Goal: Use online tool/utility: Use online tool/utility

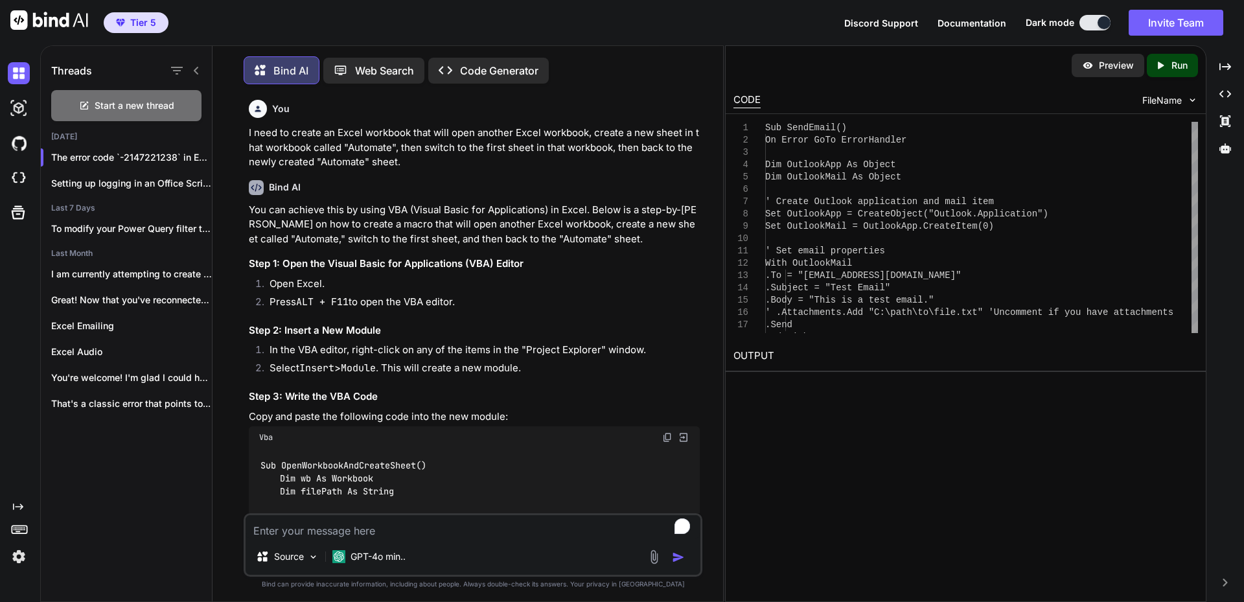
scroll to position [6134, 0]
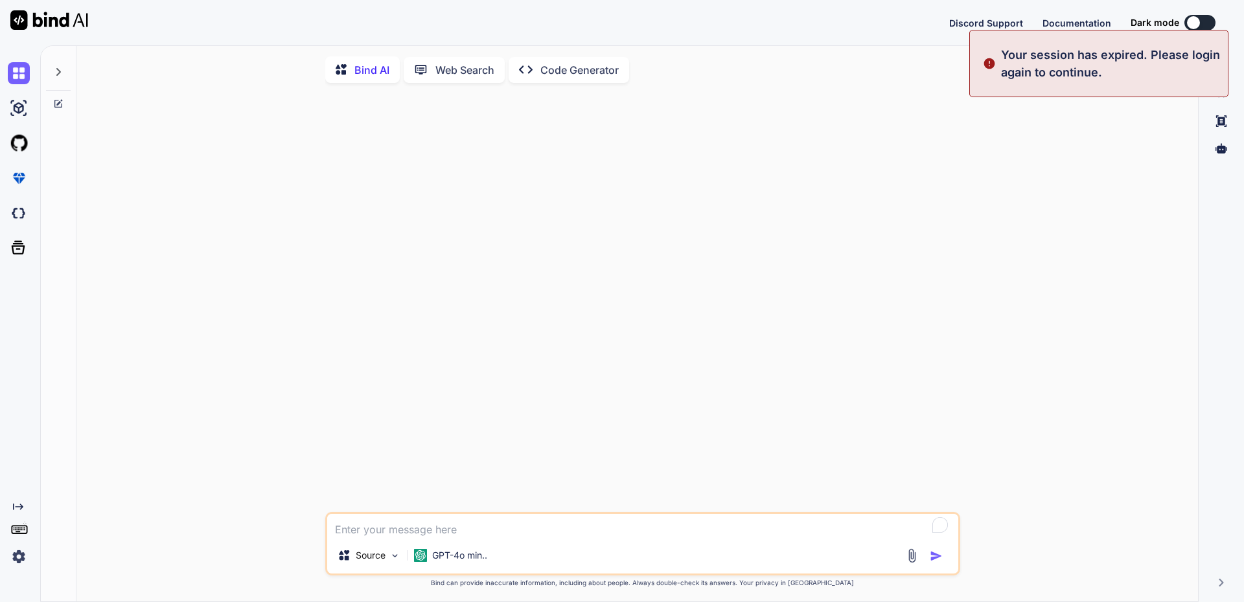
type textarea "x"
click at [1193, 23] on button "Sign in" at bounding box center [1188, 23] width 70 height 26
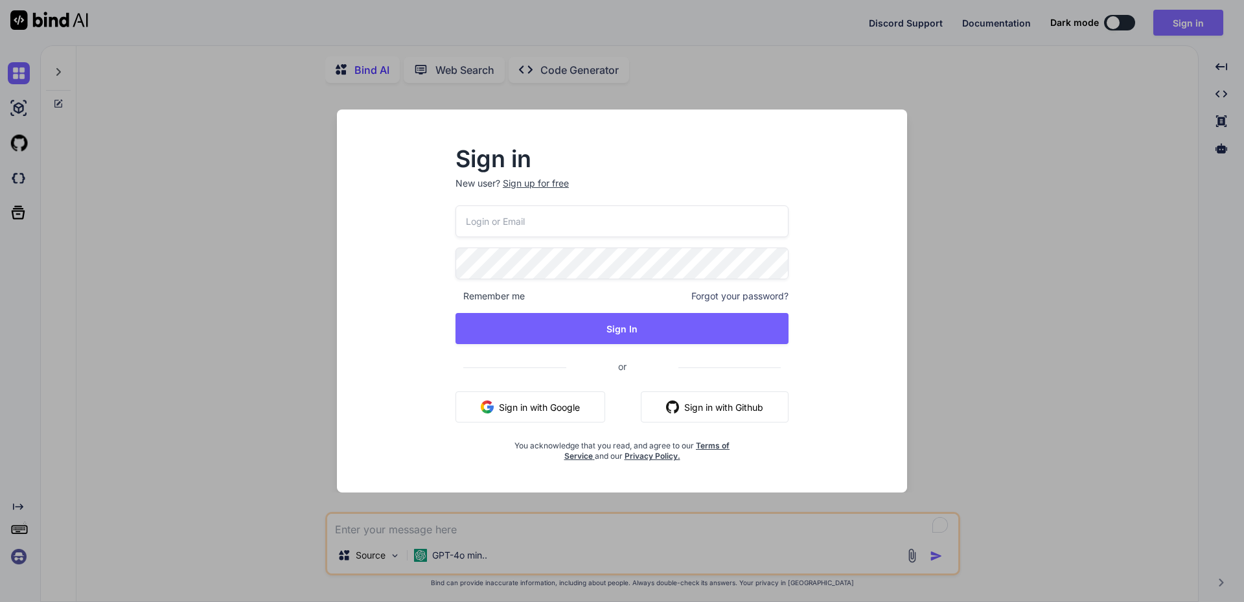
type input "software@n2.limited"
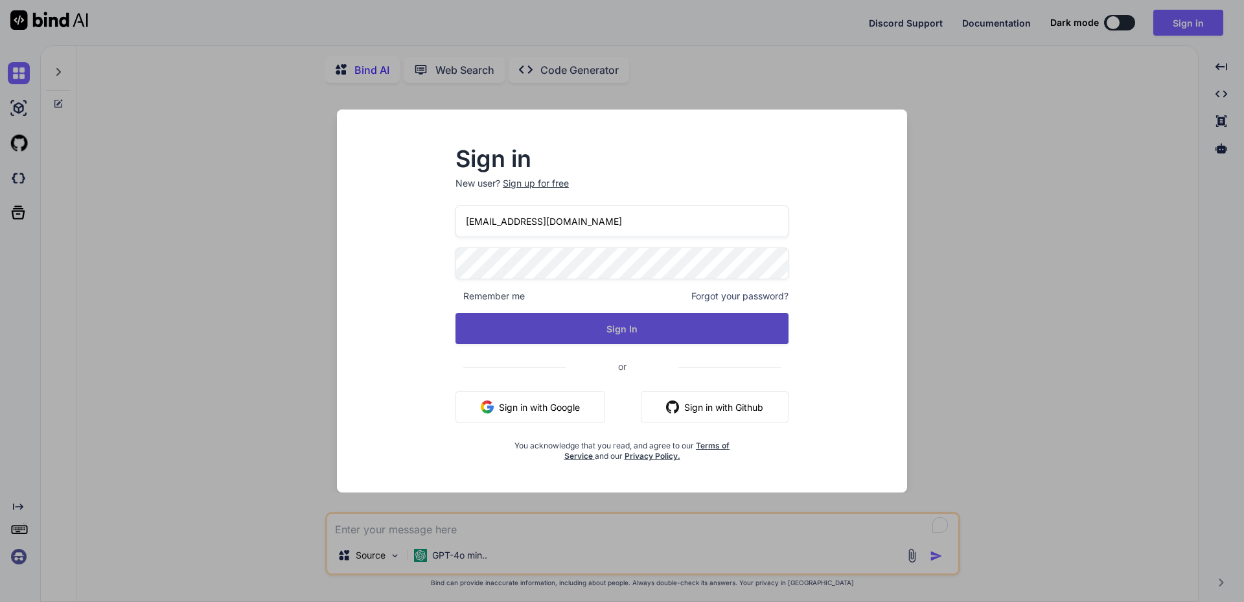
click at [600, 317] on button "Sign In" at bounding box center [621, 328] width 333 height 31
click at [653, 332] on button "Sign In" at bounding box center [621, 328] width 333 height 31
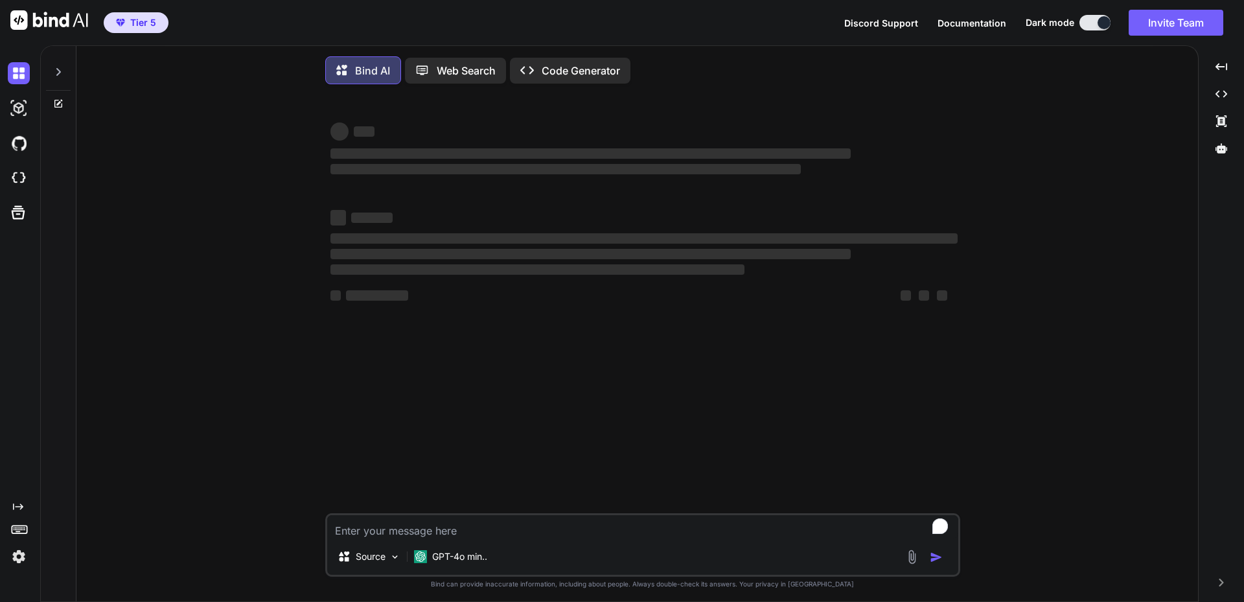
type textarea "x"
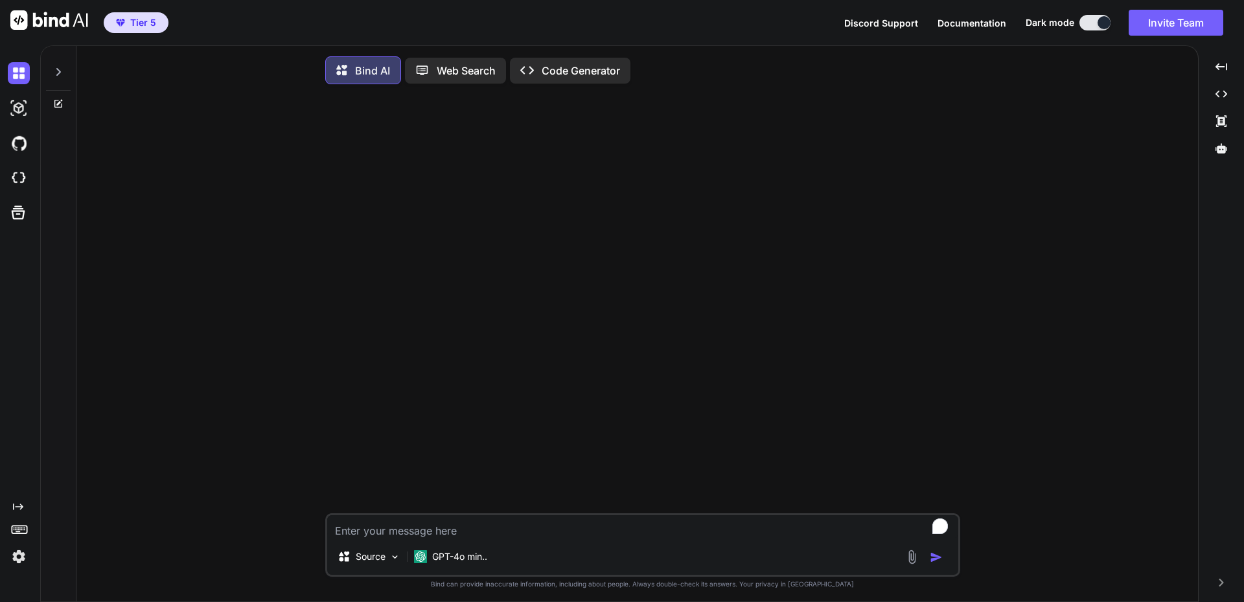
click at [483, 533] on textarea "To enrich screen reader interactions, please activate Accessibility in Grammarl…" at bounding box center [642, 526] width 631 height 23
type textarea "I"
type textarea "x"
type textarea "In"
type textarea "x"
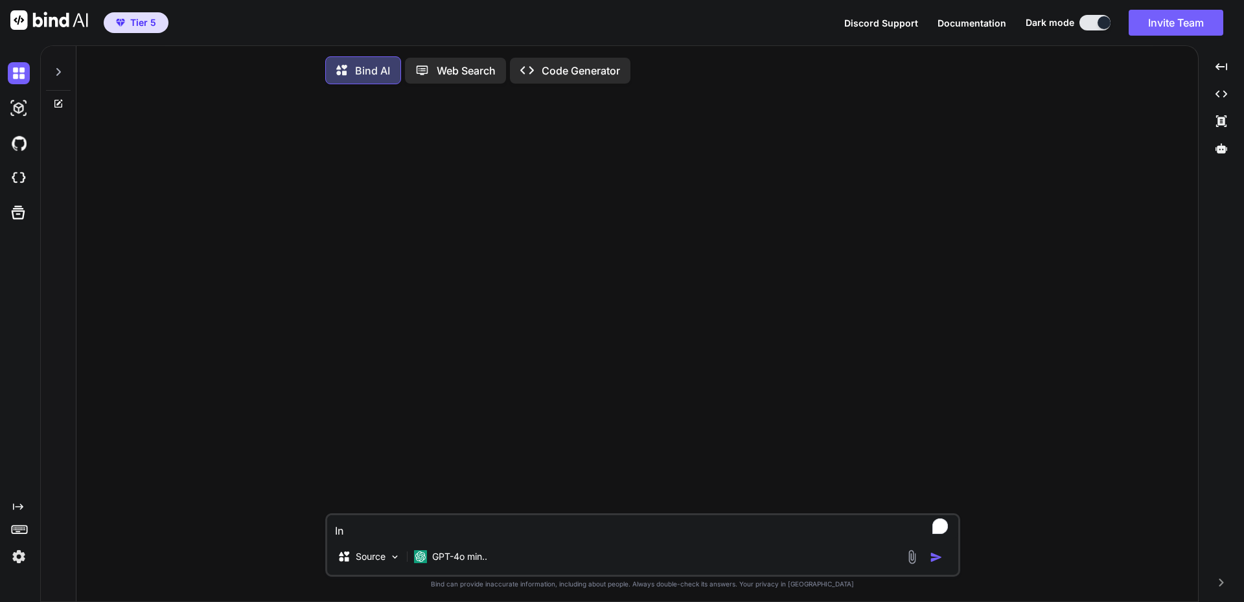
type textarea "In"
type textarea "x"
type textarea "In e"
type textarea "x"
type textarea "In ex"
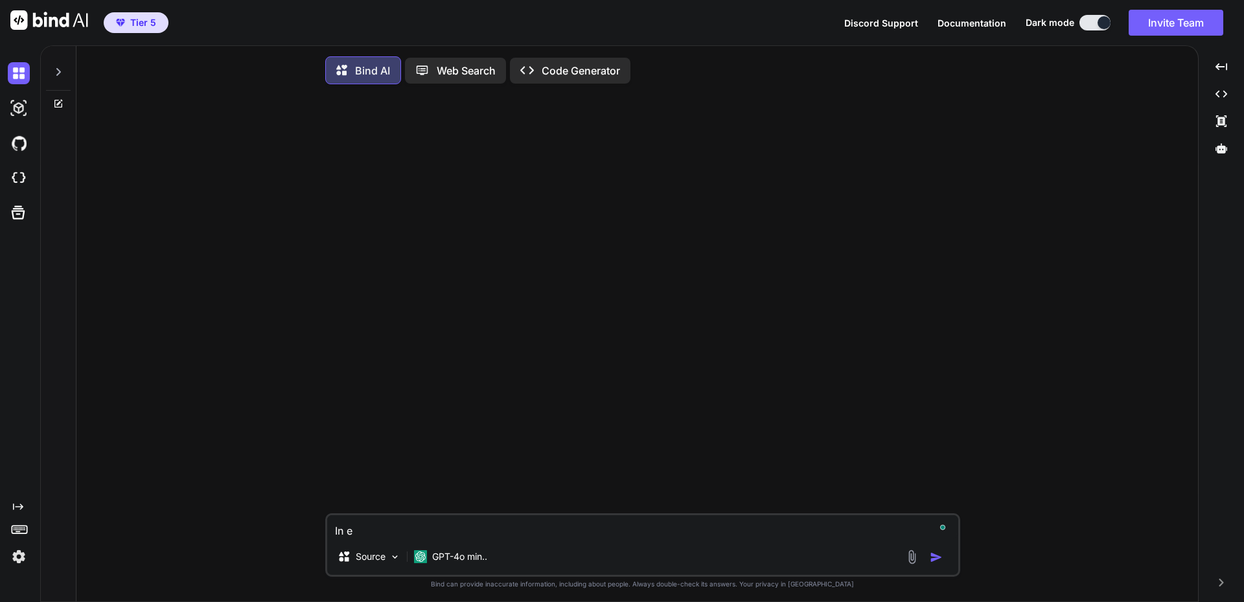
type textarea "x"
type textarea "In exc"
type textarea "x"
type textarea "In exce"
type textarea "x"
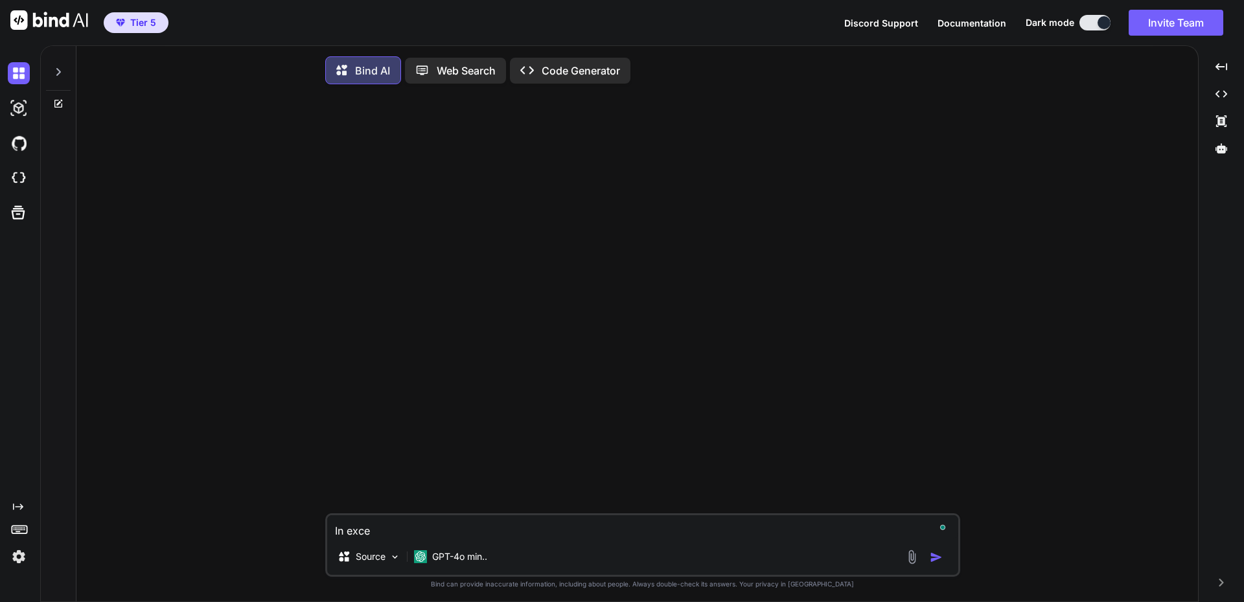
type textarea "In excel"
type textarea "x"
type textarea "In excel,"
type textarea "x"
type textarea "In excel,"
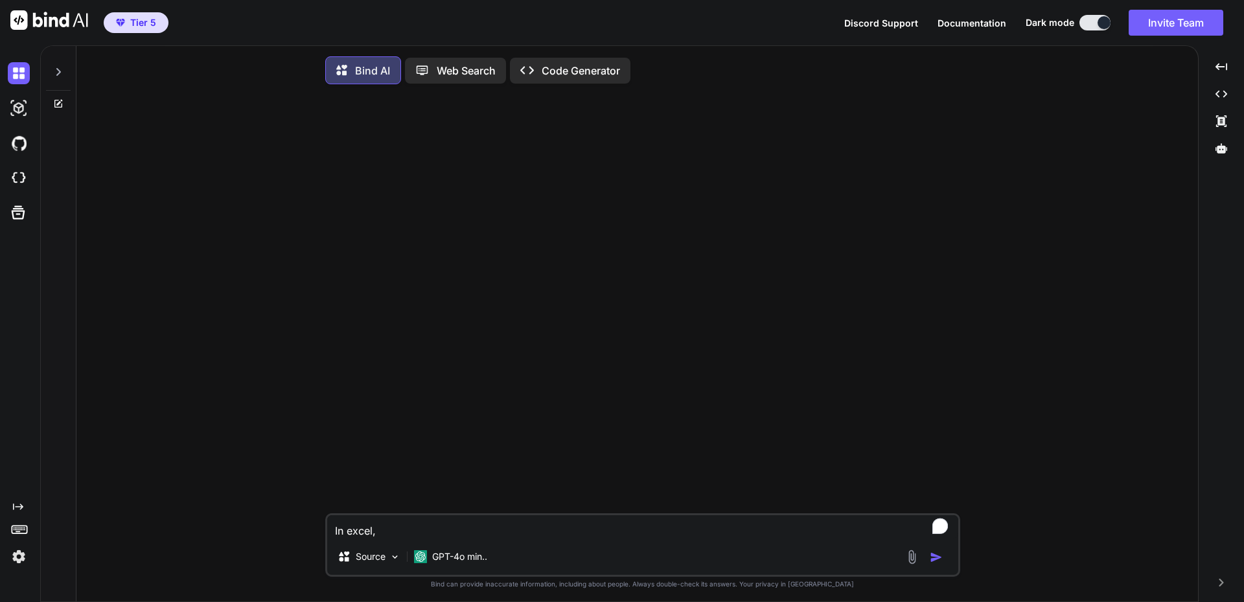
type textarea "x"
type textarea "In excel, c"
type textarea "x"
type textarea "In excel, co"
type textarea "x"
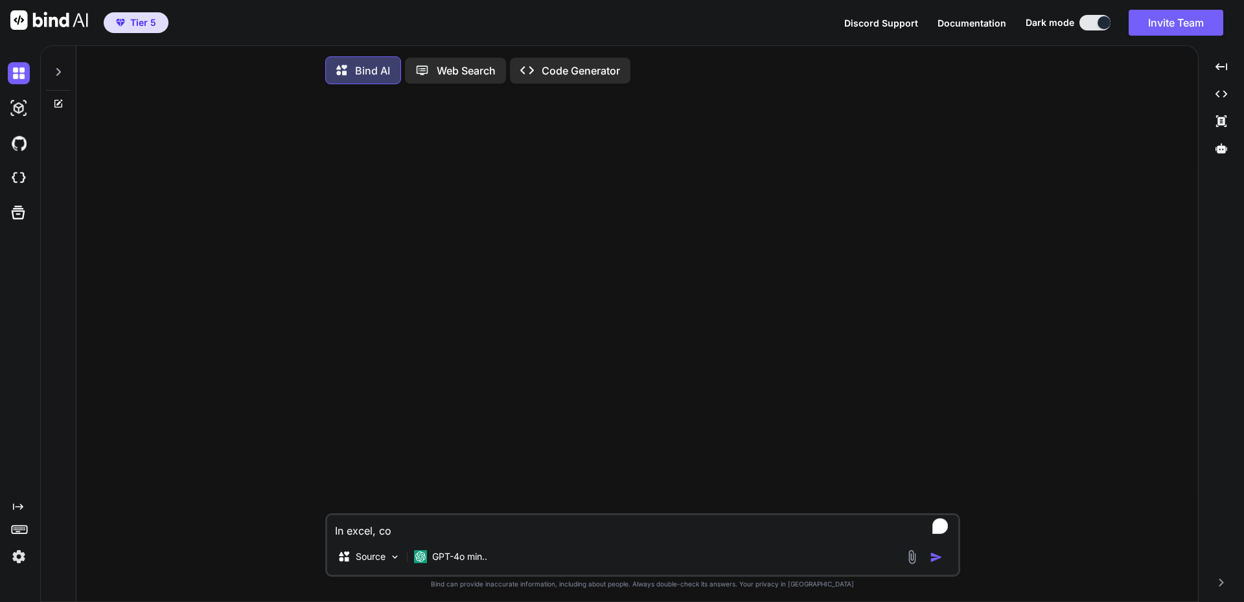
type textarea "In excel, cou"
type textarea "x"
type textarea "In excel, coun"
type textarea "x"
type textarea "In excel, count"
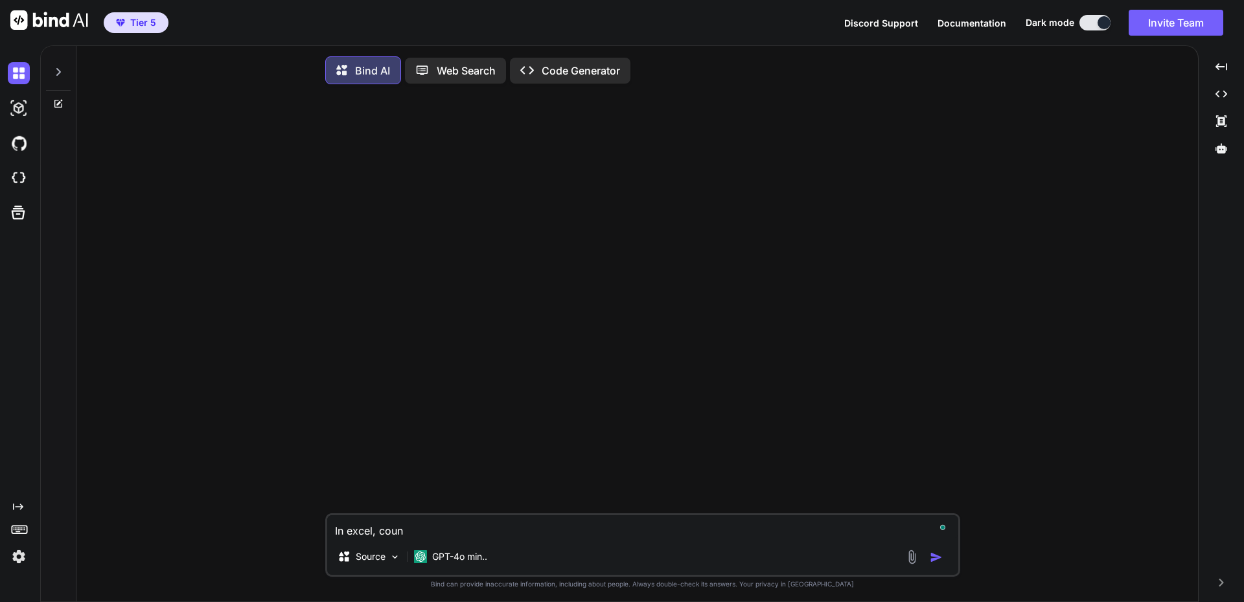
type textarea "x"
type textarea "In excel, count"
type textarea "x"
type textarea "In excel, count t"
type textarea "x"
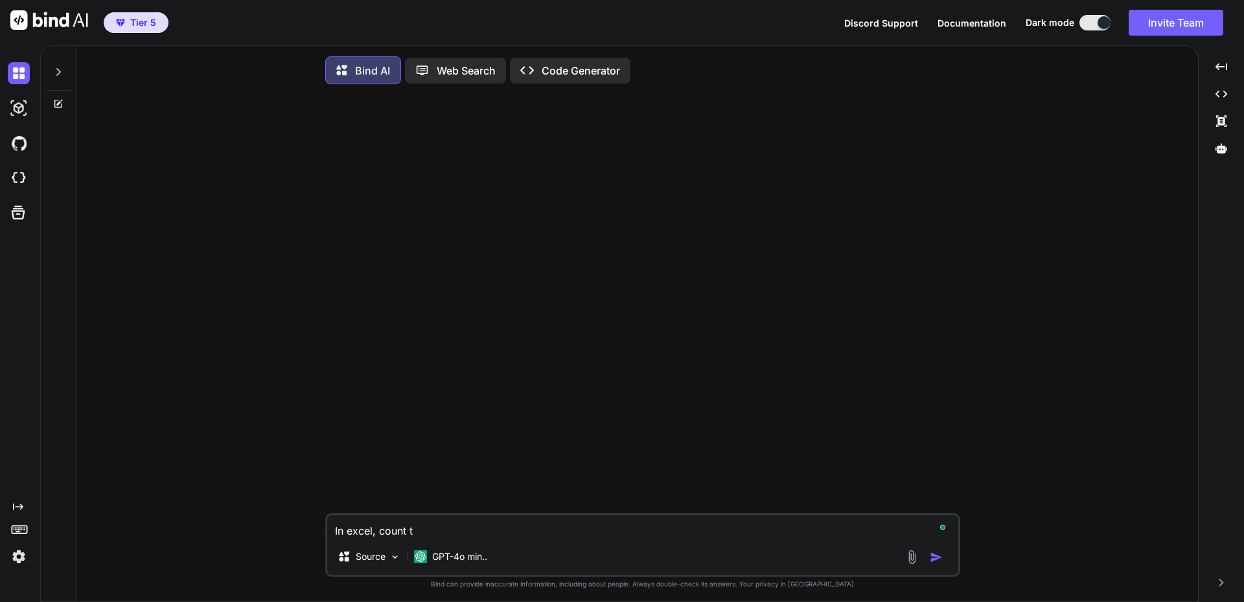
type textarea "In excel, count th"
type textarea "x"
type textarea "In excel, count the"
type textarea "x"
type textarea "In excel, count the"
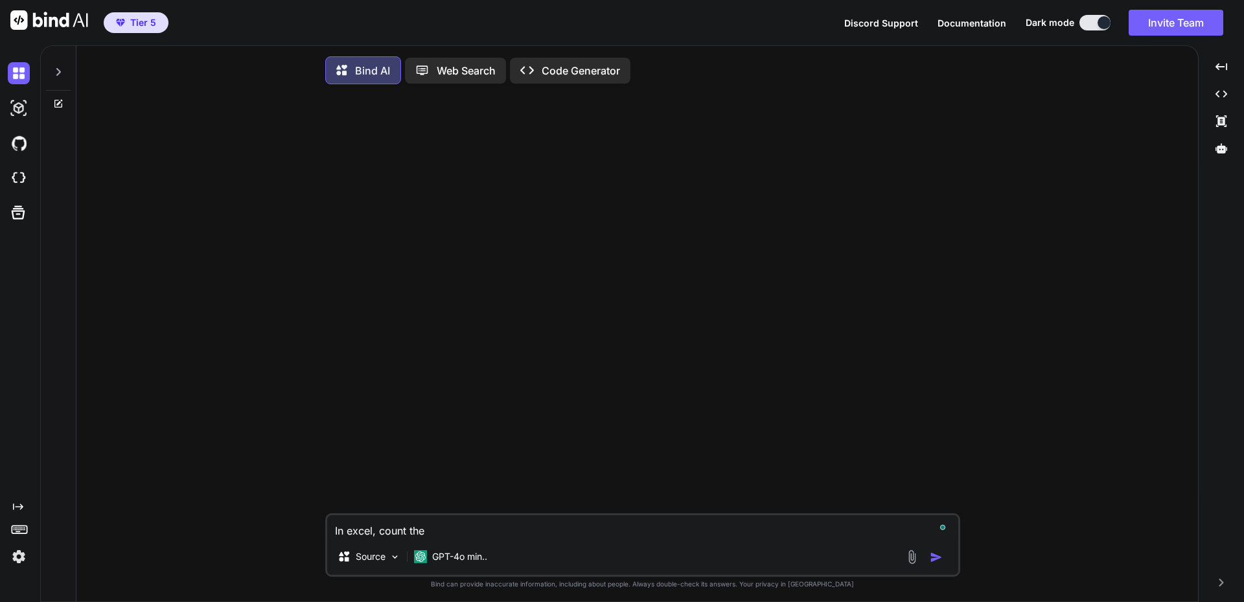
type textarea "x"
type textarea "In excel, count the n"
type textarea "x"
type textarea "In excel, count the nu"
type textarea "x"
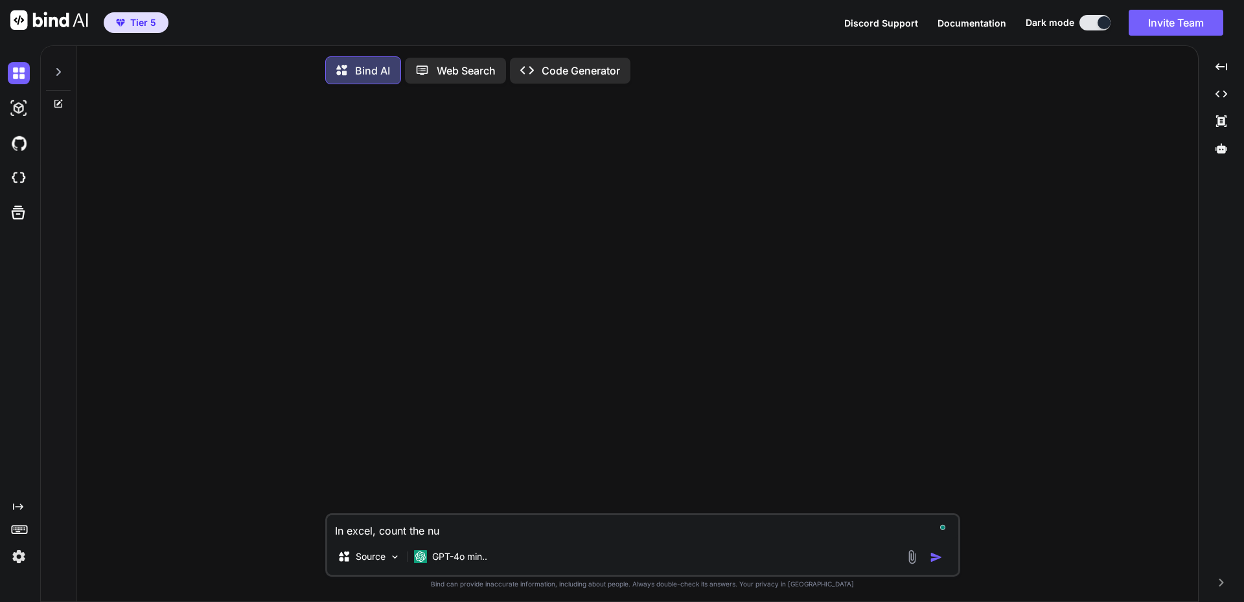
type textarea "In excel, count the num"
type textarea "x"
type textarea "In excel, count the numb"
type textarea "x"
type textarea "In excel, count the numbe"
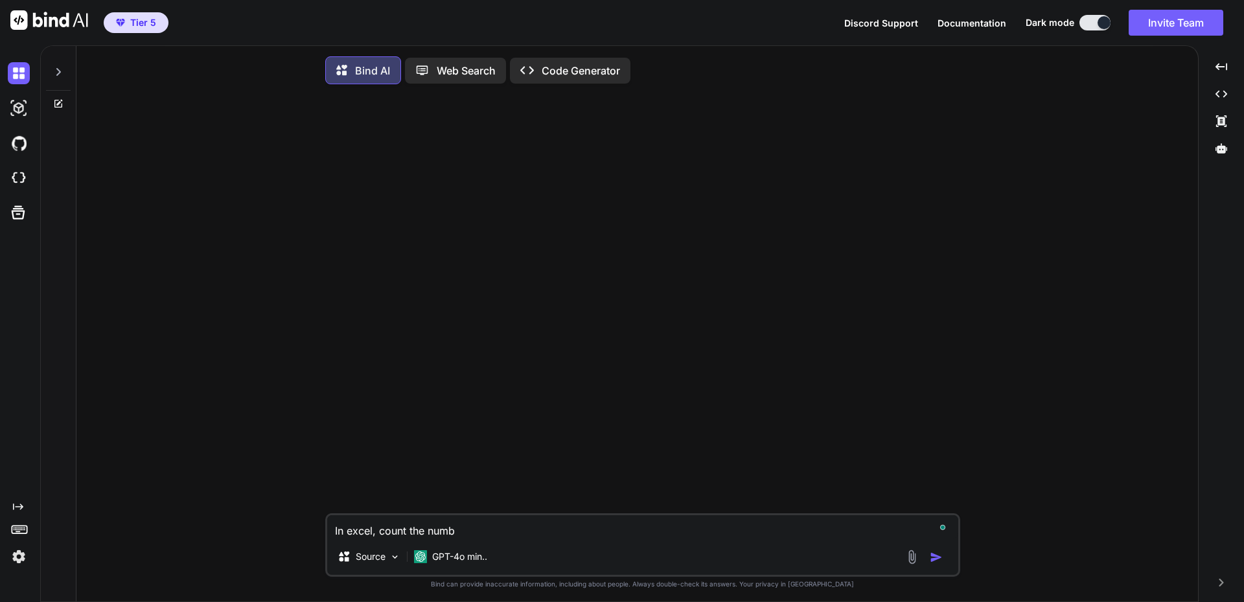
type textarea "x"
type textarea "In excel, count the number"
type textarea "x"
type textarea "In excel, count the number"
type textarea "x"
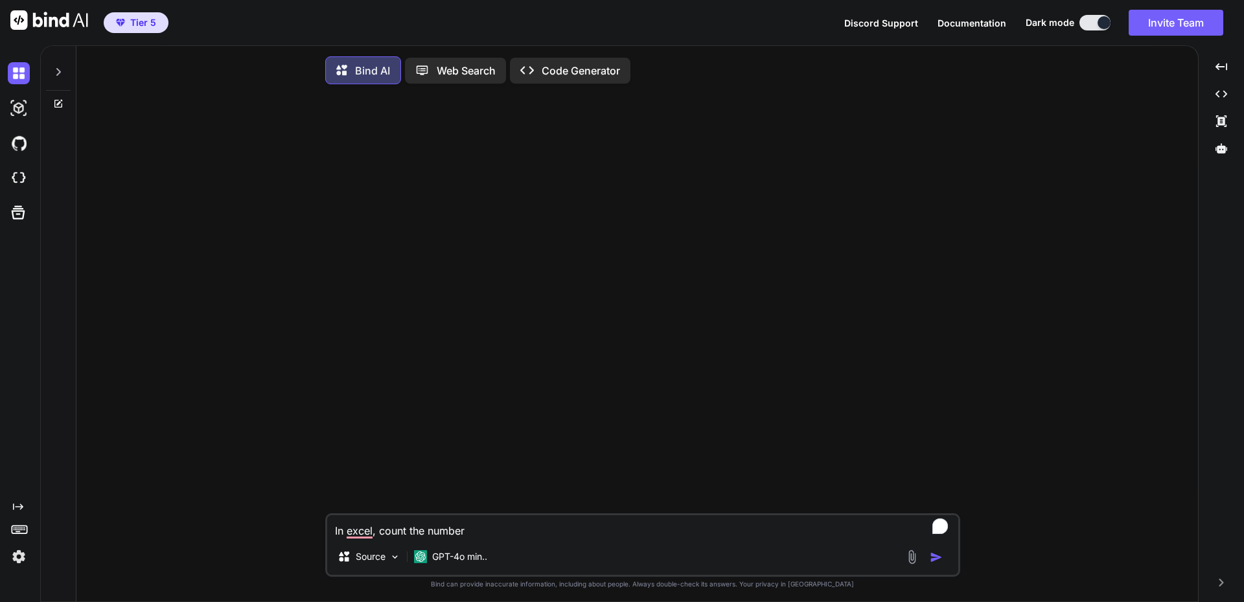
type textarea "In excel, count the number o"
type textarea "x"
type textarea "In excel, count the number of"
type textarea "x"
type textarea "In excel, count the number of"
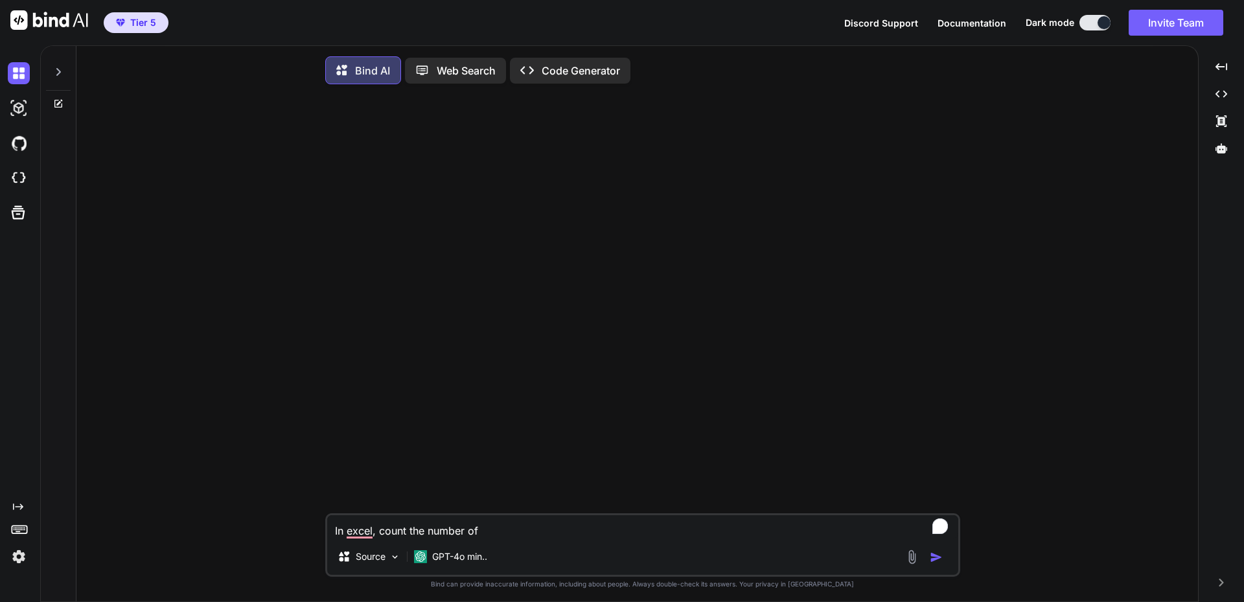
type textarea "x"
type textarea "In excel, count the number of t"
type textarea "x"
type textarea "In excel, count the number of ti"
type textarea "x"
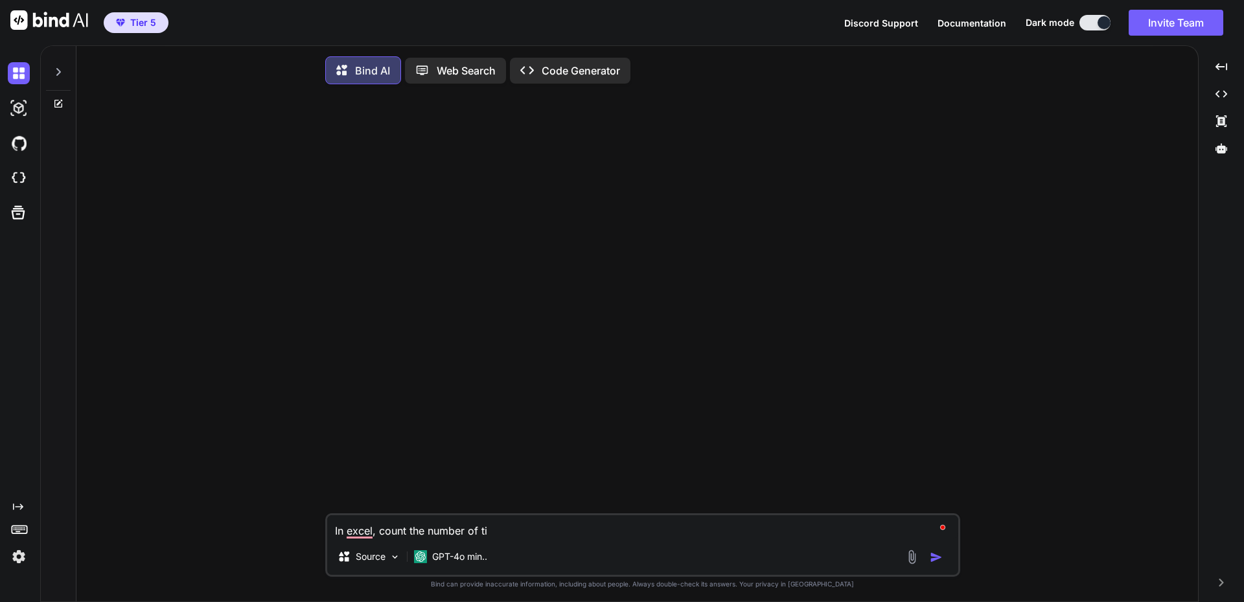
type textarea "In excel, count the number of tim"
type textarea "x"
type textarea "In excel, count the number of time"
type textarea "x"
type textarea "In excel, count the number of times"
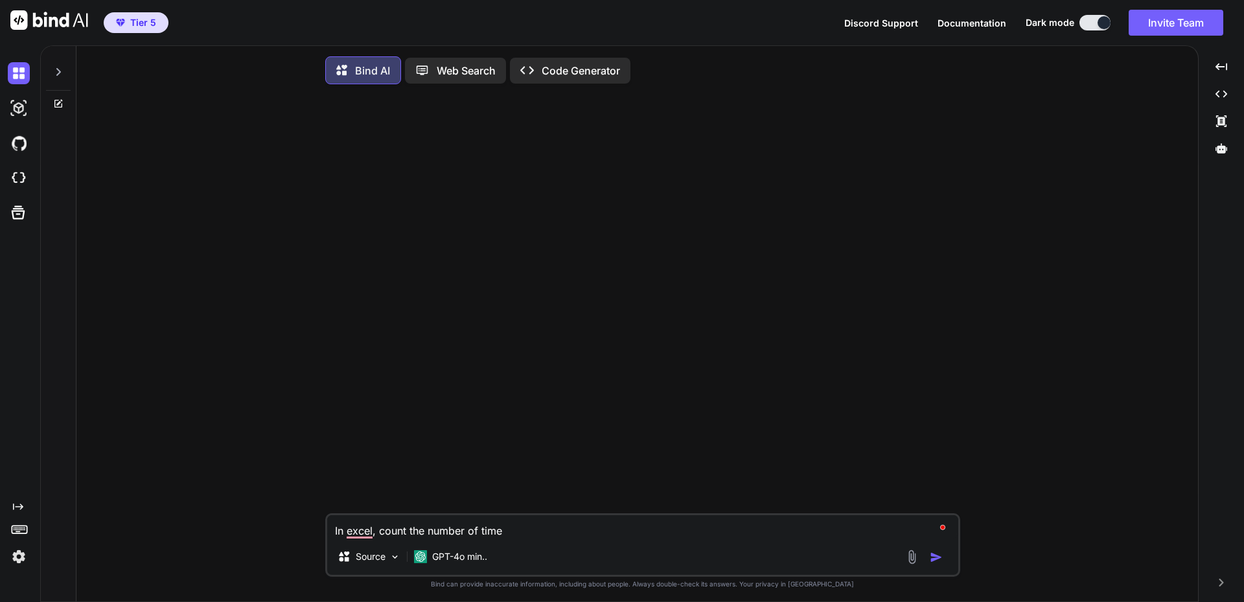
type textarea "x"
type textarea "In excel, count the number of times"
type textarea "x"
type textarea "In excel, count the number of times s"
type textarea "x"
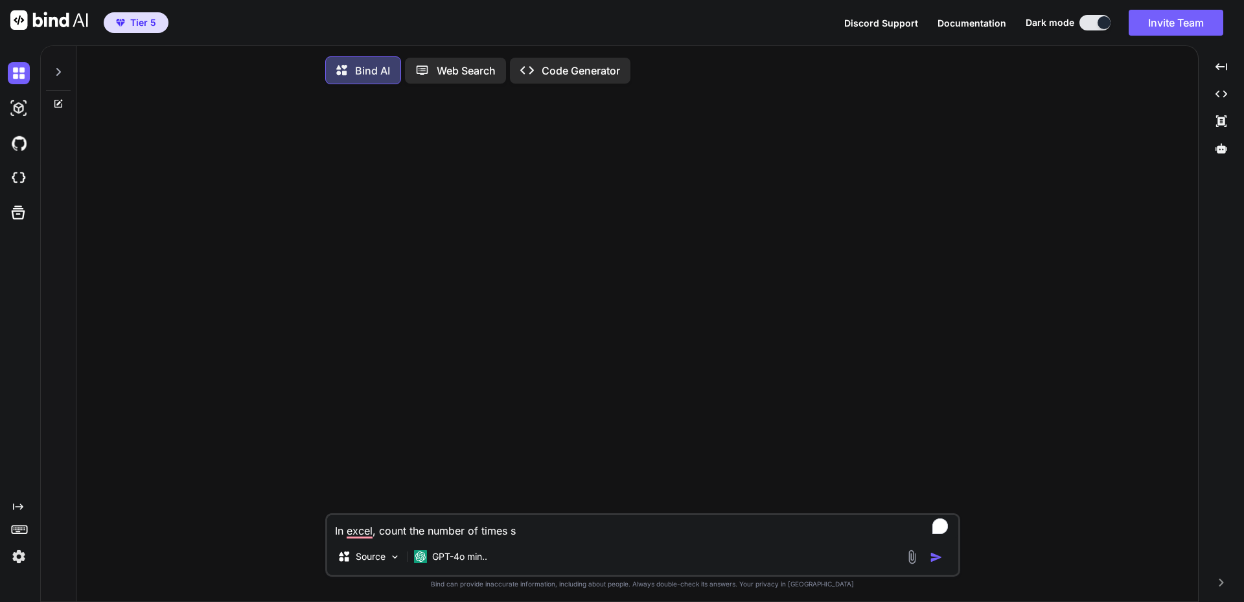
type textarea "In excel, count the number of times se"
type textarea "x"
type textarea "In excel, count the number of times sem"
type textarea "x"
type textarea "In excel, count the number of times semi"
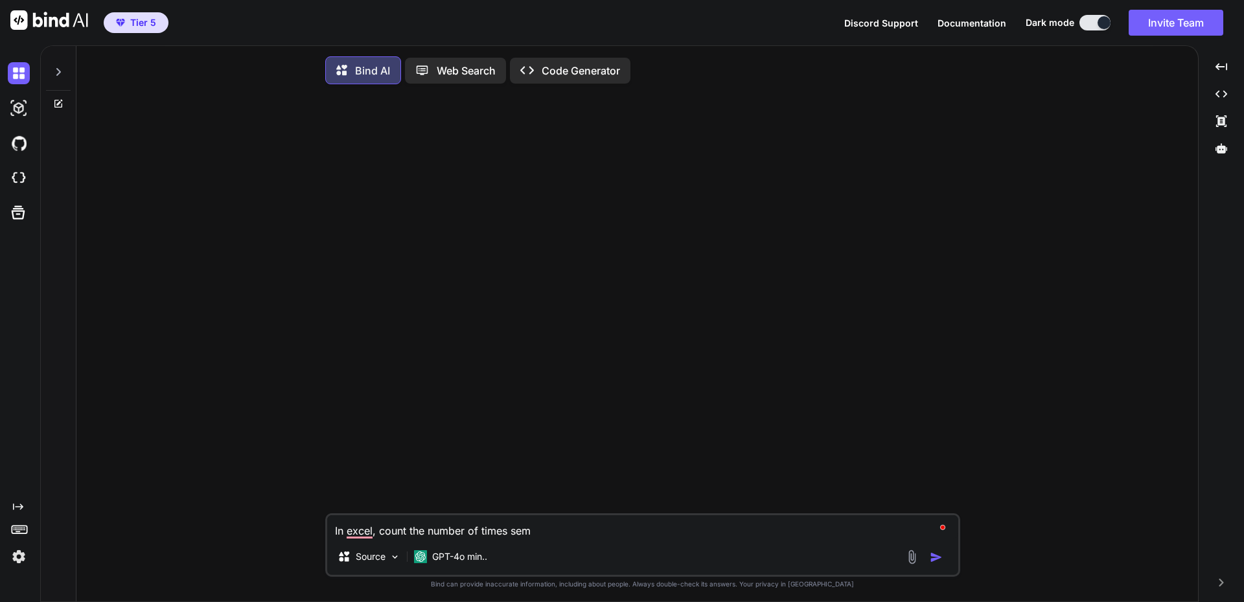
type textarea "x"
type textarea "In excel, count the number of times semi-"
type textarea "x"
type textarea "In excel, count the number of times semi-c"
type textarea "x"
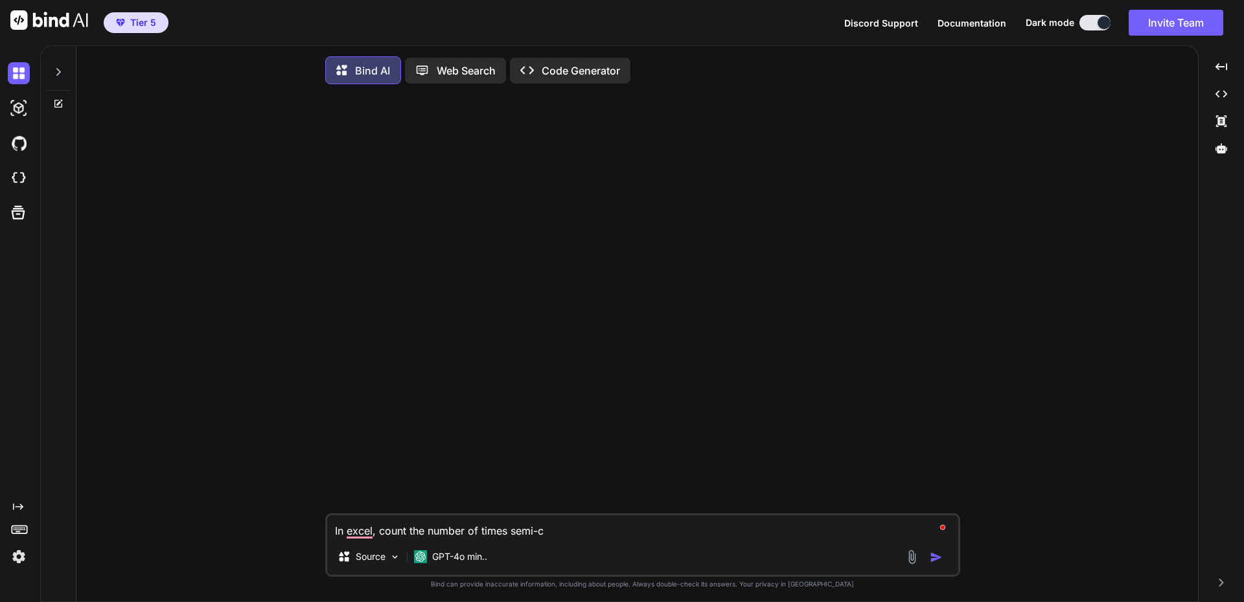
type textarea "In excel, count the number of times semi-co"
type textarea "x"
type textarea "In excel, count the number of times semi-col"
type textarea "x"
type textarea "In excel, count the number of times semi-colo"
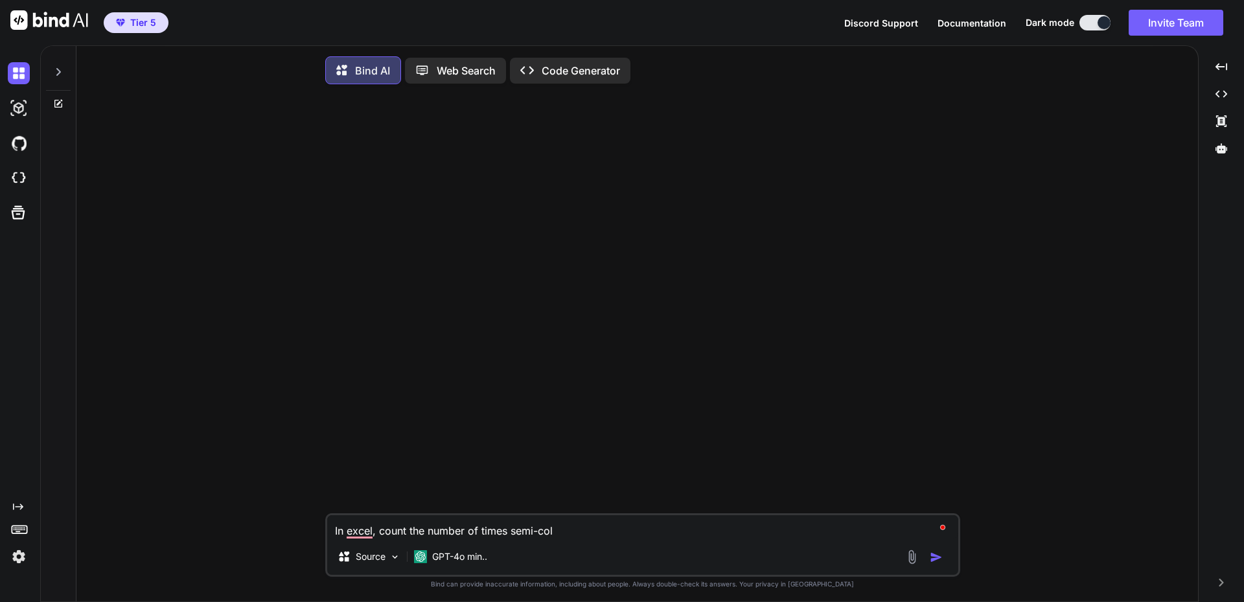
type textarea "x"
type textarea "In excel, count the number of times semi-colon"
type textarea "x"
type textarea "In excel, count the number of times semi-colon"
type textarea "x"
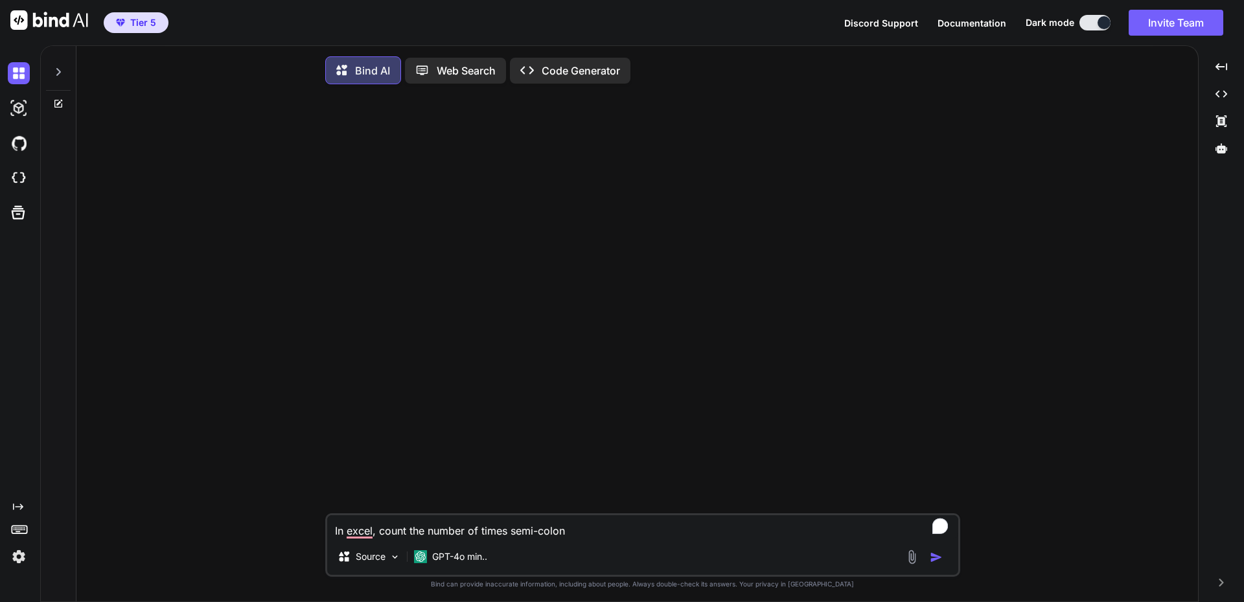
type textarea "In excel, count the number of times semi-colon a"
type textarea "x"
type textarea "In excel, count the number of times semi-colon ap"
type textarea "x"
type textarea "In excel, count the number of times semi-colon app"
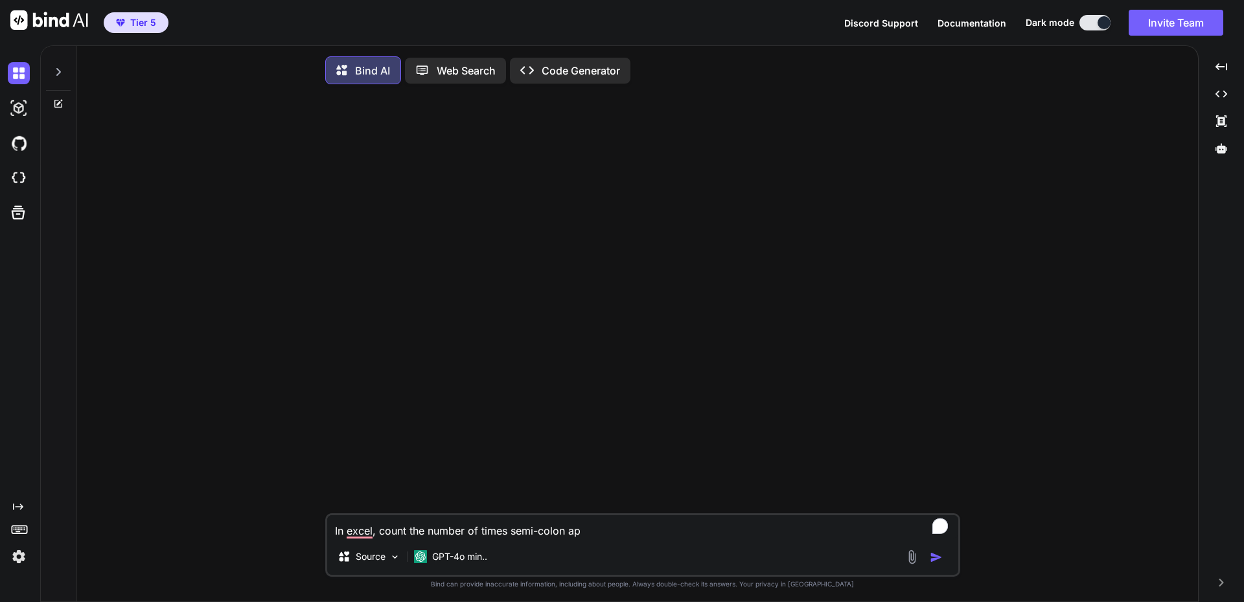
type textarea "x"
type textarea "In excel, count the number of times semi-colon appe"
type textarea "x"
type textarea "In excel, count the number of times semi-colon appea"
type textarea "x"
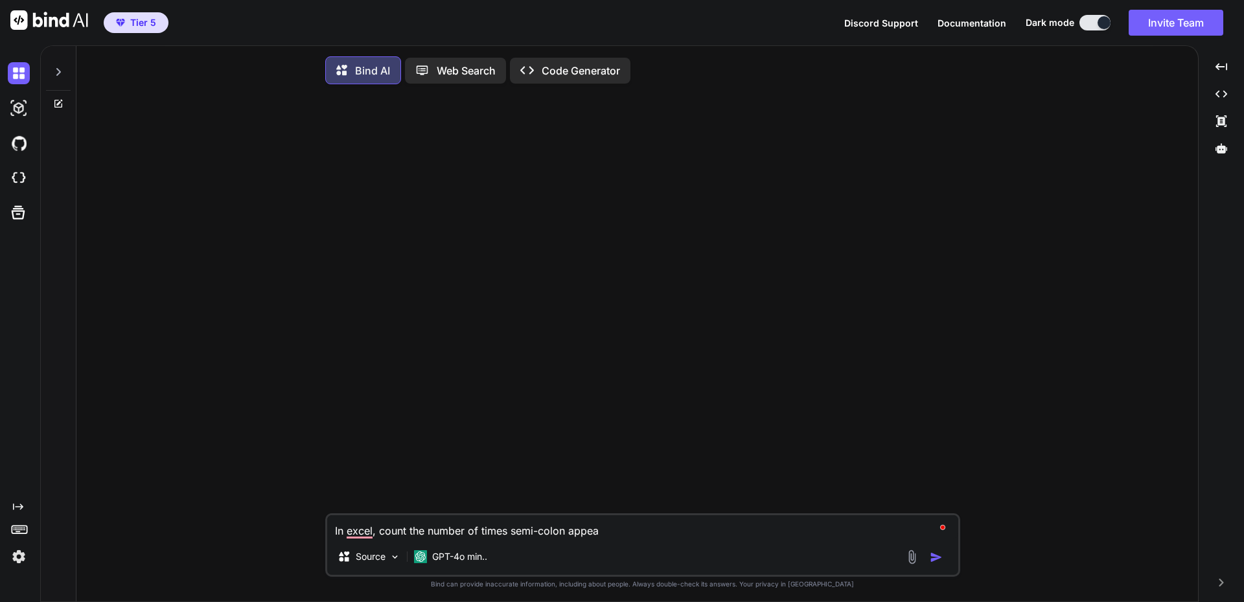
type textarea "In excel, count the number of times semi-colon appear"
type textarea "x"
type textarea "In excel, count the number of times semi-colon appears"
type textarea "x"
type textarea "In excel, count the number of times semi-colon appears"
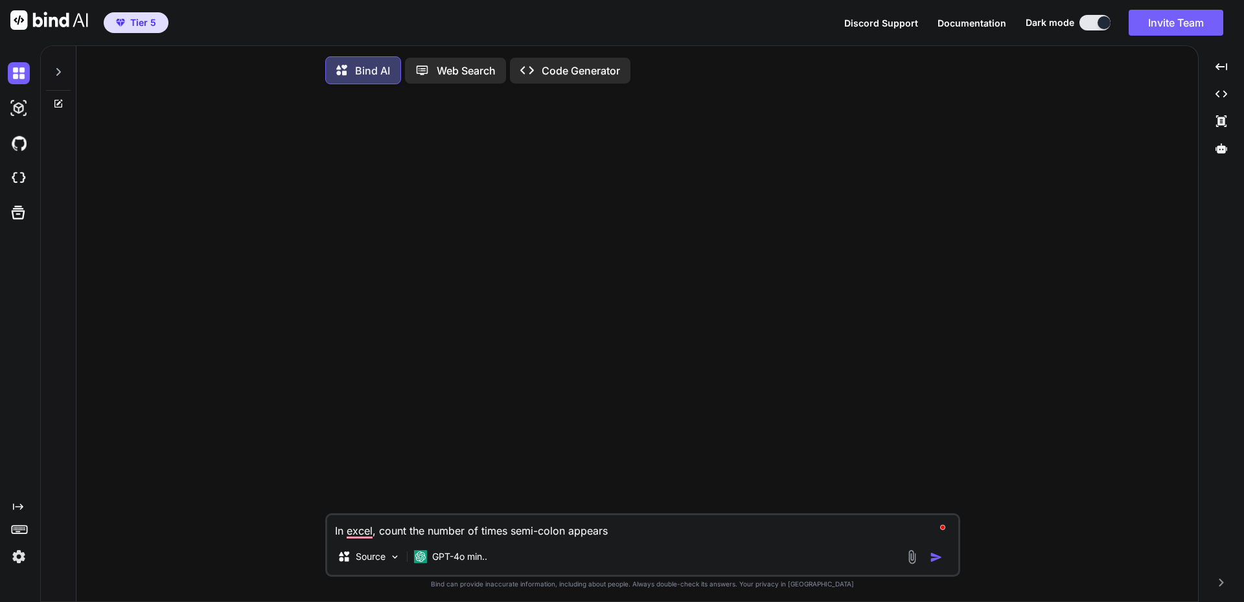
type textarea "x"
type textarea "In excel, count the number of times semi-colon appears i"
type textarea "x"
type textarea "In excel, count the number of times semi-colon appears in"
type textarea "x"
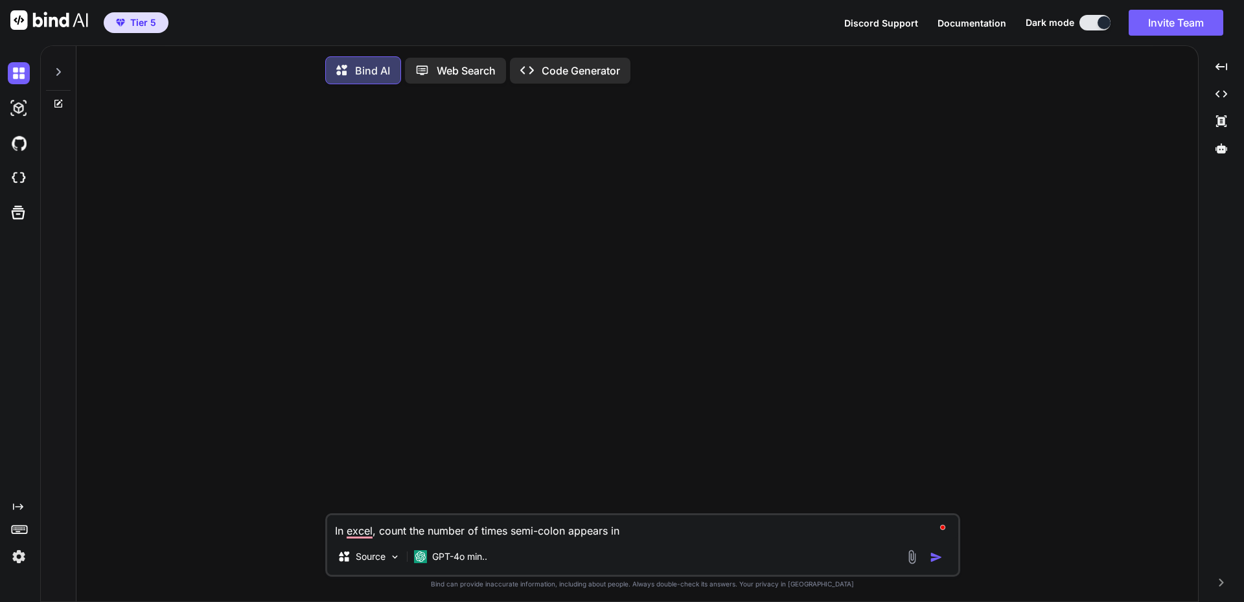
type textarea "In excel, count the number of times semi-colon appears in"
type textarea "x"
type textarea "In excel, count the number of times semi-colon appears in ""
type textarea "x"
paste textarea "USFZ5195;USFZ5195"
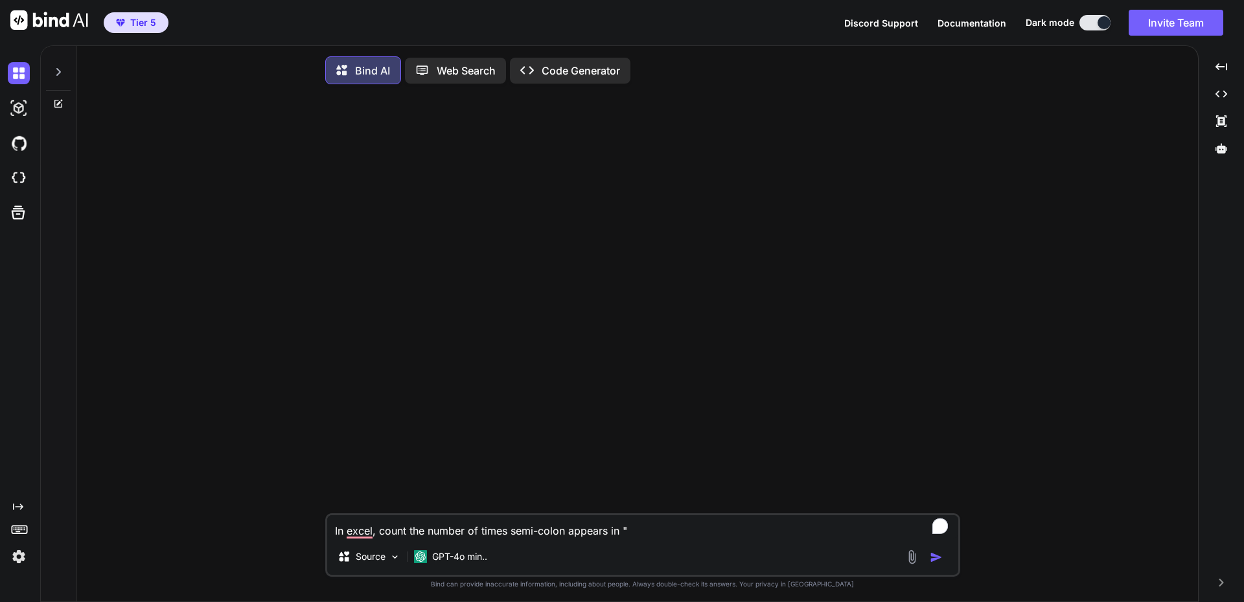
type textarea "In excel, count the number of times semi-colon appears in "USFZ5195;USFZ5195"
type textarea "x"
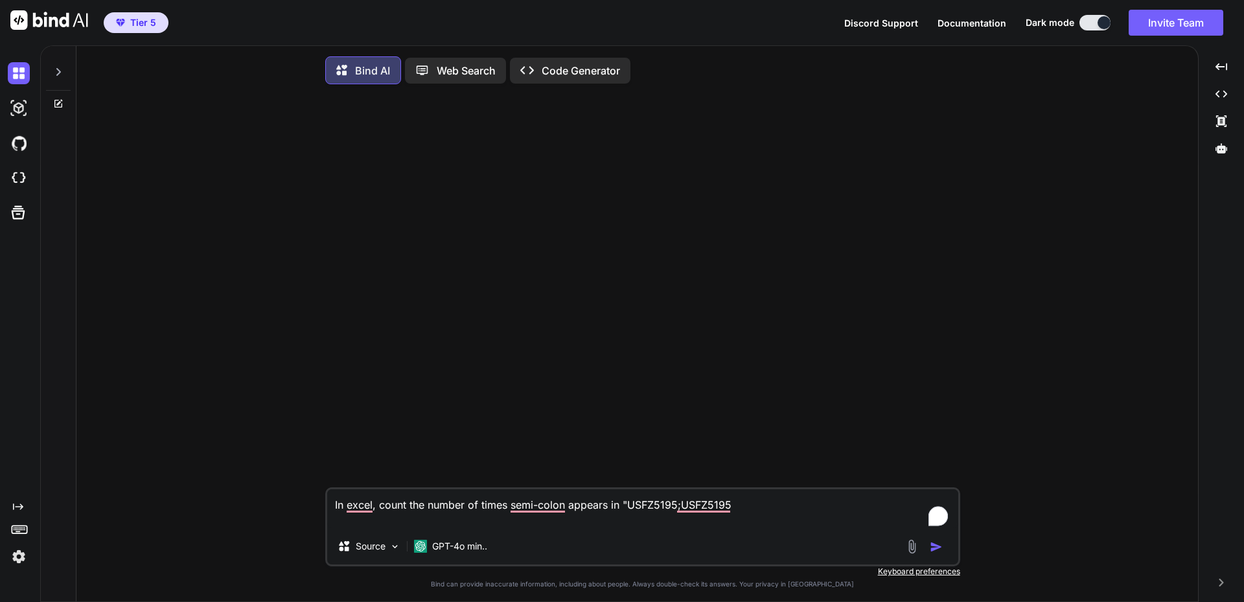
type textarea "In excel, count the number of times semi-colon appears in "USFZ5195;USFZ5195"
type textarea "x"
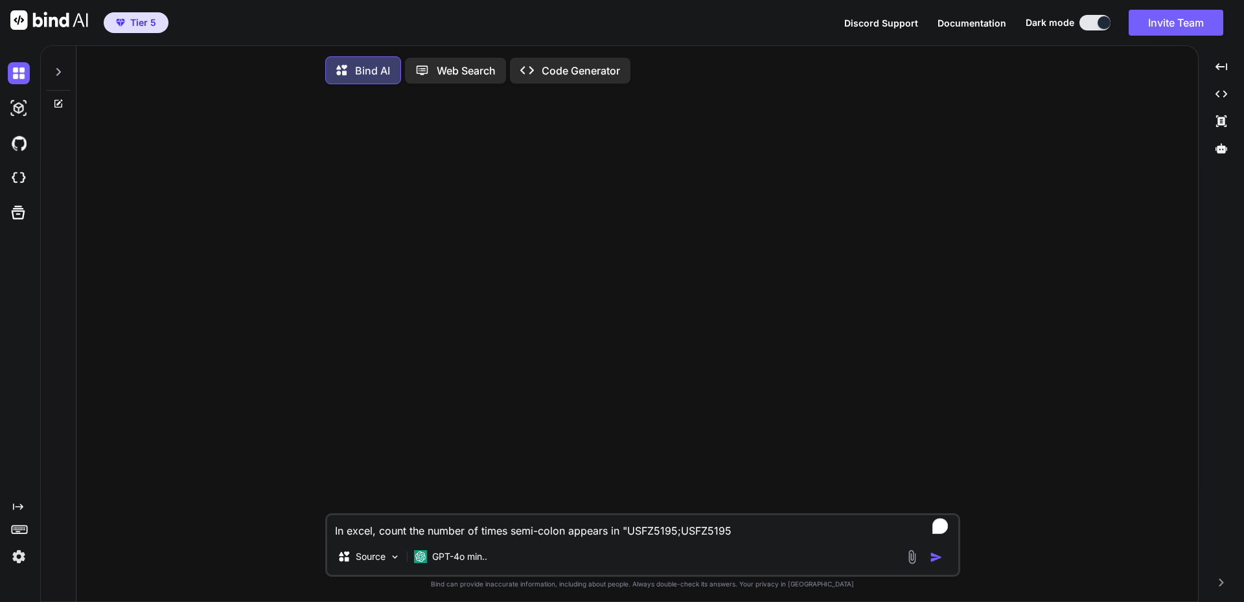
type textarea "In excel, count the number of times semi-colon appears in "USFZ5195;USFZ5195""
type textarea "x"
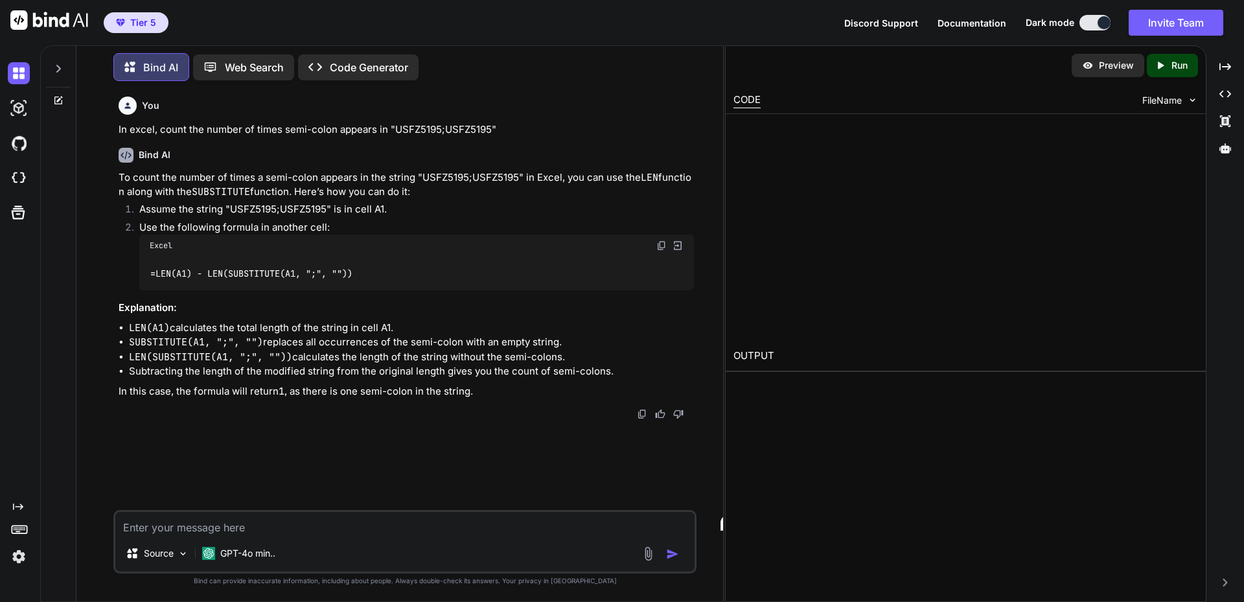
type textarea "x"
click at [658, 246] on img at bounding box center [661, 245] width 10 height 10
click at [239, 522] on textarea "To enrich screen reader interactions, please activate Accessibility in Grammarl…" at bounding box center [404, 523] width 579 height 23
type textarea "W"
type textarea "x"
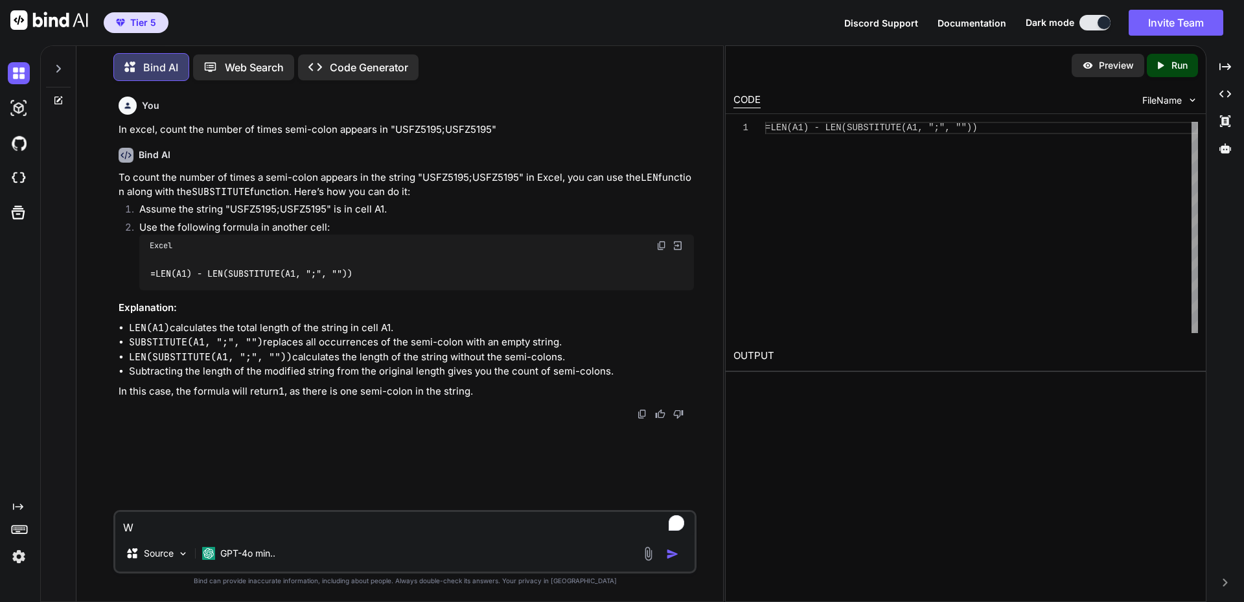
type textarea "Wr"
type textarea "x"
type textarea "Wri"
type textarea "x"
type textarea "Writ"
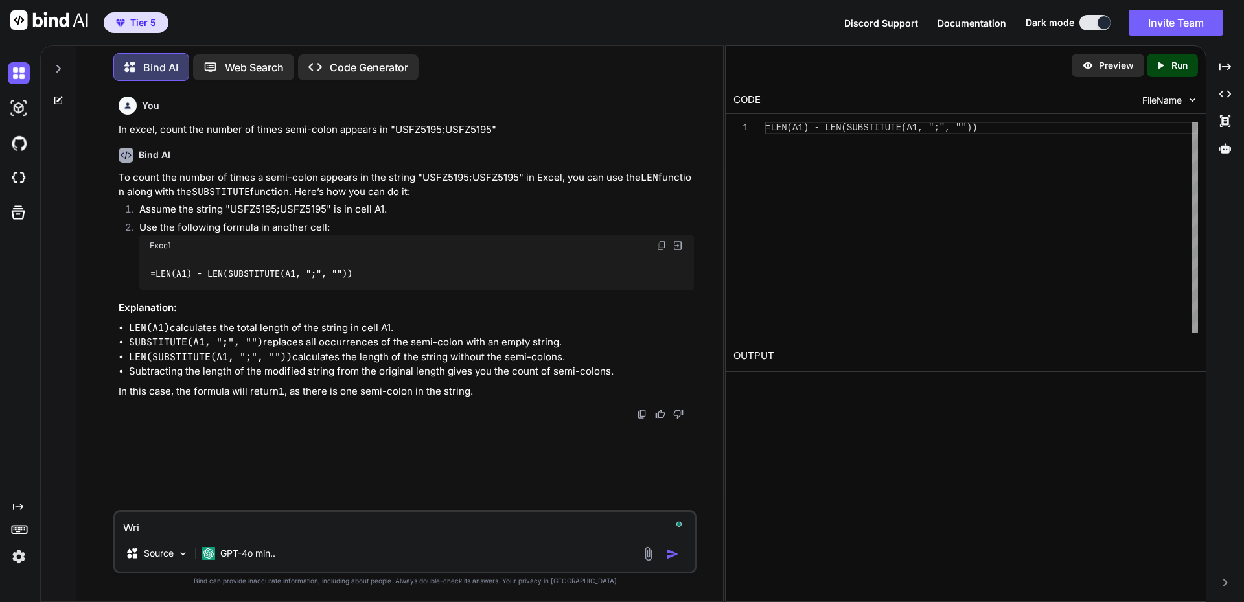
type textarea "x"
type textarea "Write"
type textarea "x"
type textarea "Write"
type textarea "x"
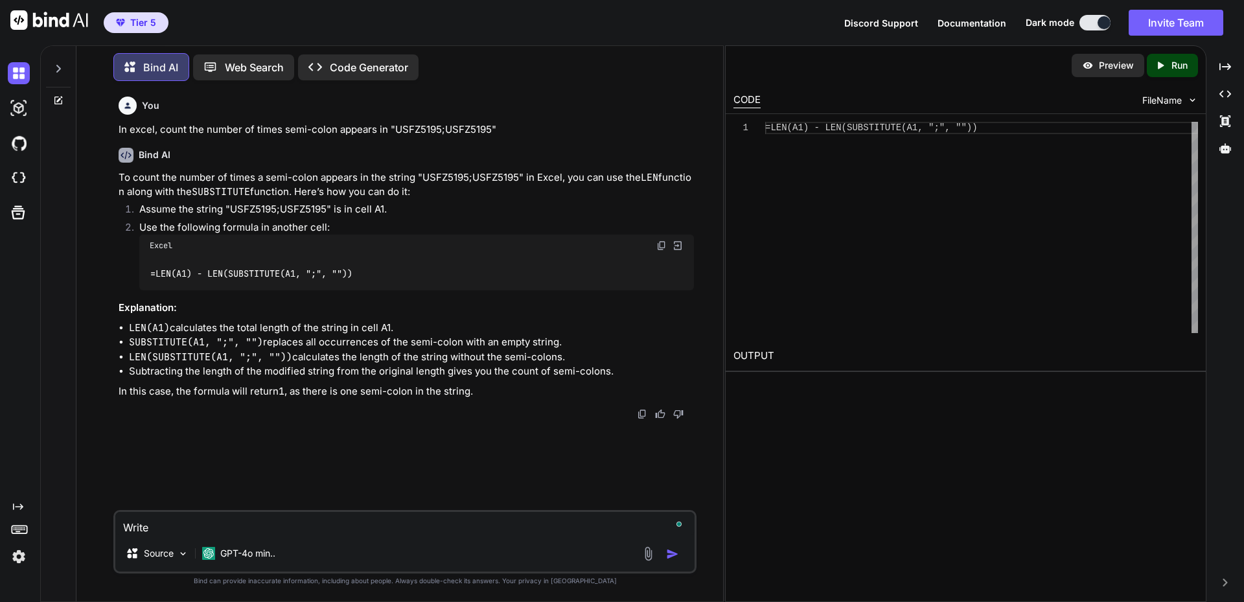
type textarea "Write a"
type textarea "x"
type textarea "Write a"
type textarea "x"
type textarea "Write a f"
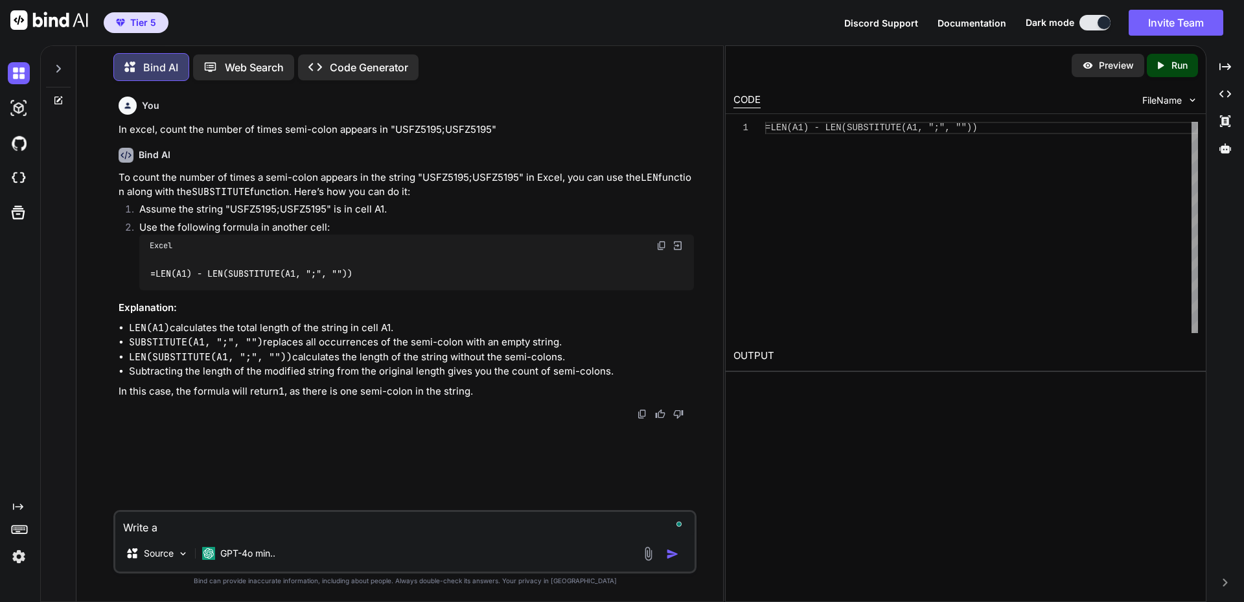
type textarea "x"
type textarea "Write a fo"
type textarea "x"
type textarea "Write a for"
type textarea "x"
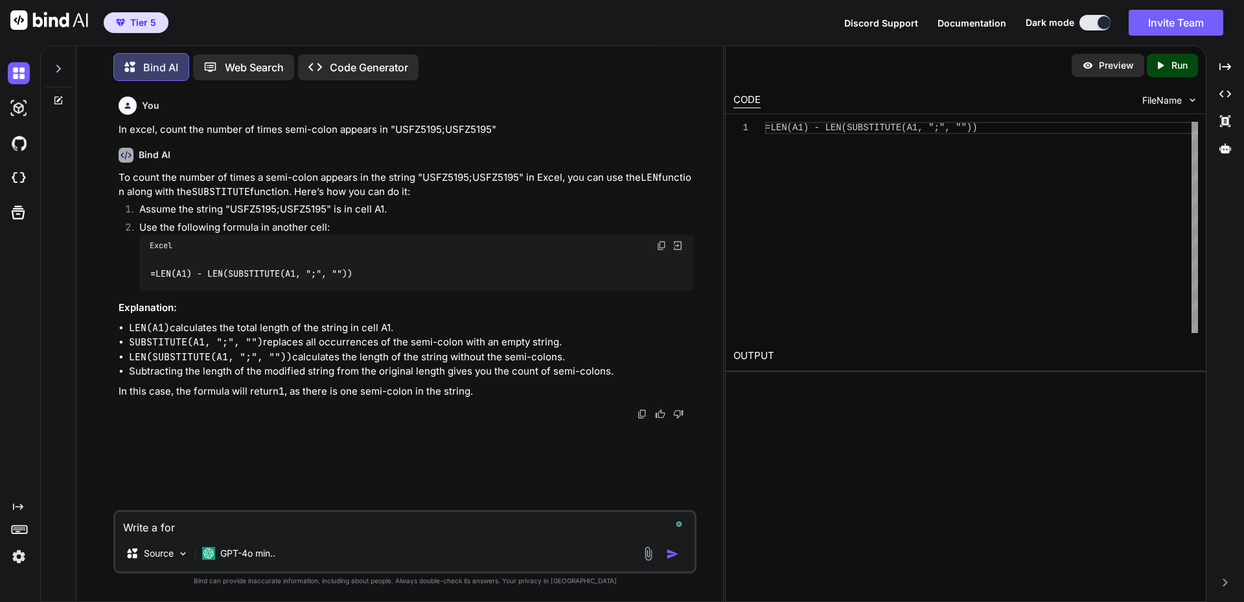
type textarea "Write a form"
type textarea "x"
type textarea "Write a formu"
type textarea "x"
type textarea "Write a formul"
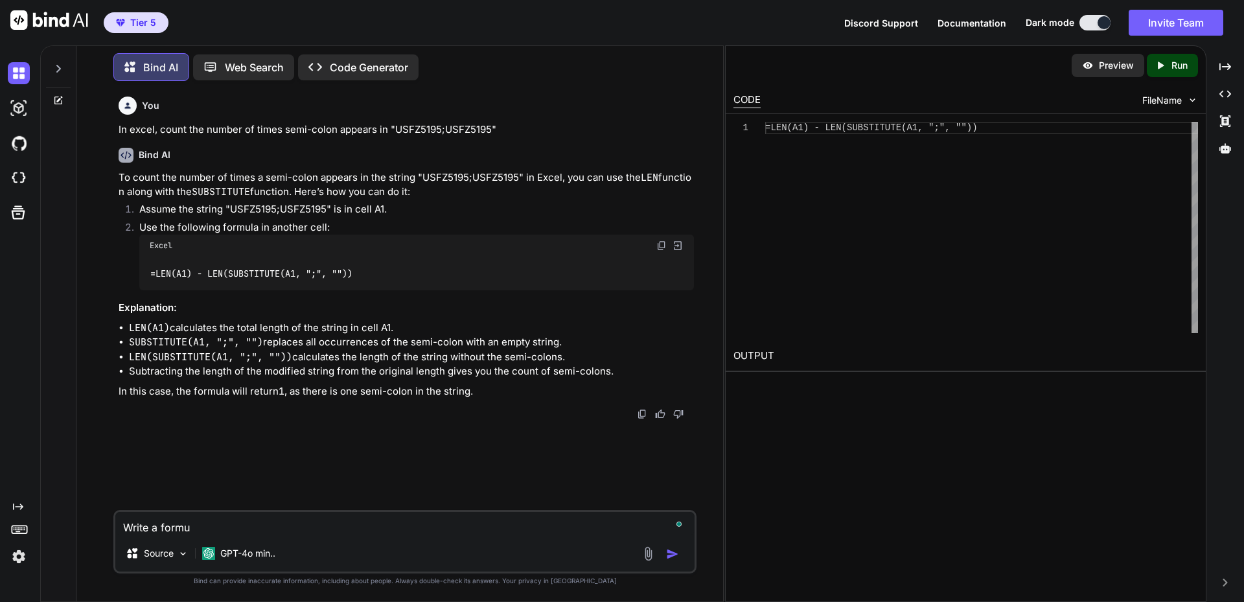
type textarea "x"
type textarea "Write a formula"
type textarea "x"
type textarea "Write a formula"
type textarea "x"
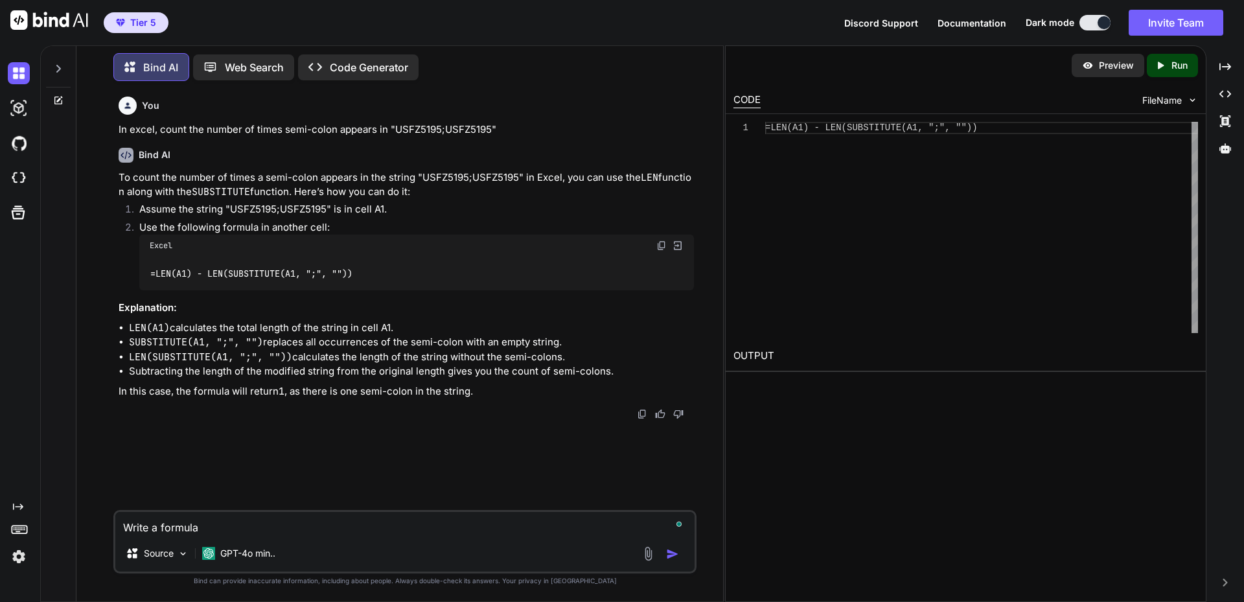
type textarea "Write a formula w"
type textarea "x"
type textarea "Write a formula wh"
type textarea "x"
type textarea "Write a formula whe"
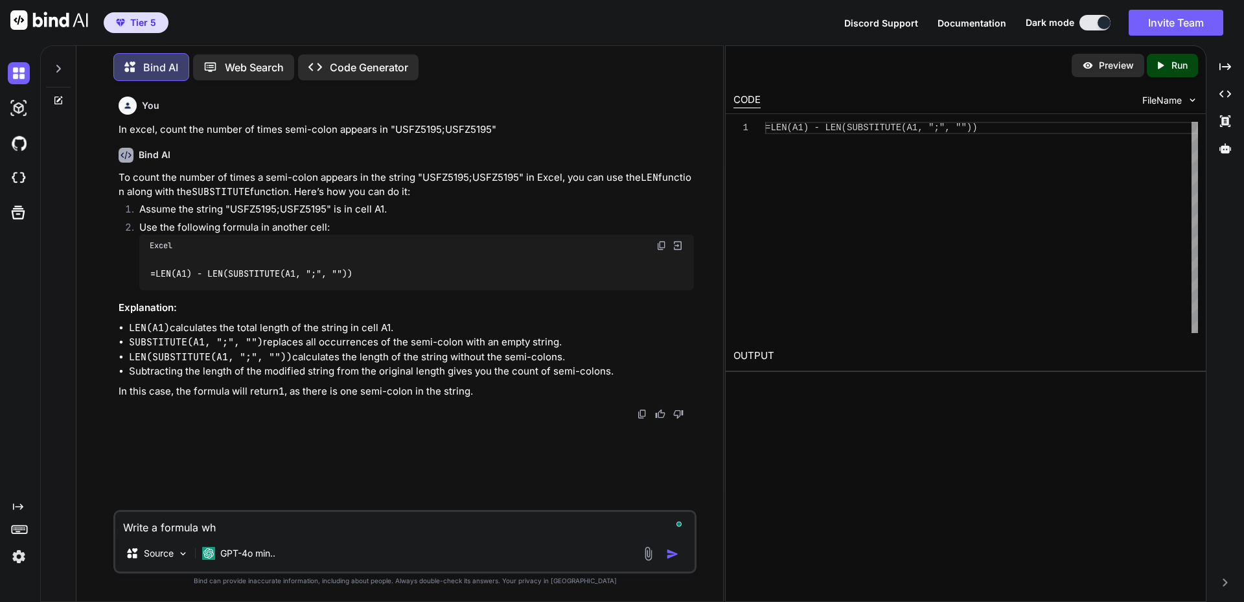
type textarea "x"
type textarea "Write a formula wher"
type textarea "x"
type textarea "Write a formula where"
type textarea "x"
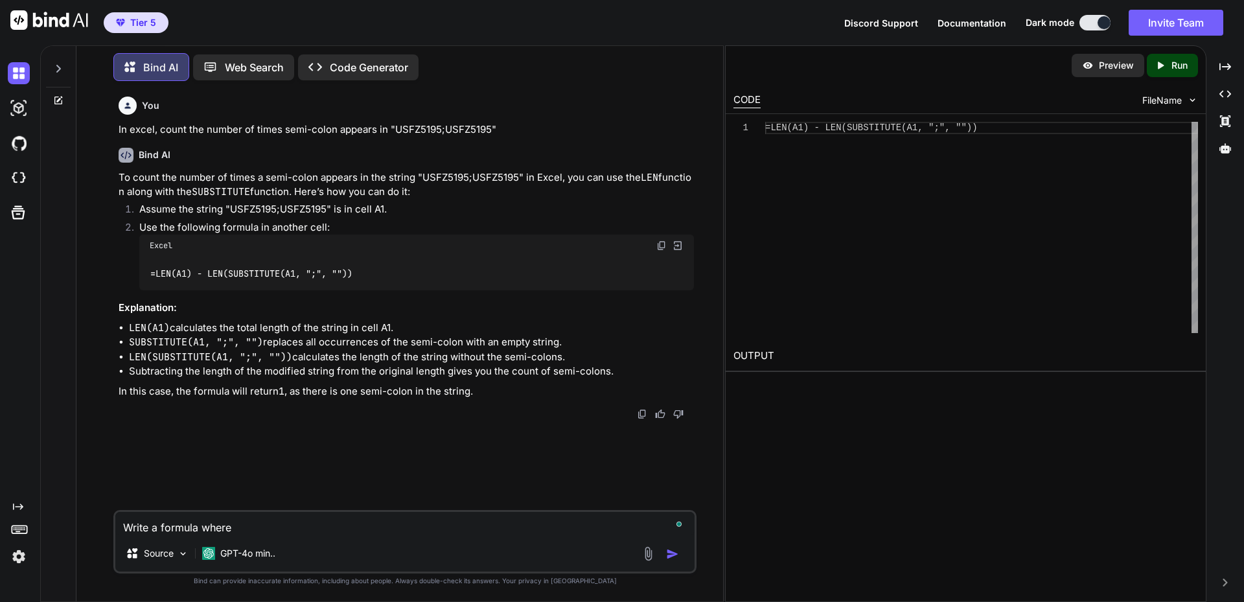
type textarea "Write a formula where"
type textarea "x"
type textarea "Write a formula where I"
type textarea "x"
type textarea "Write a formula where If"
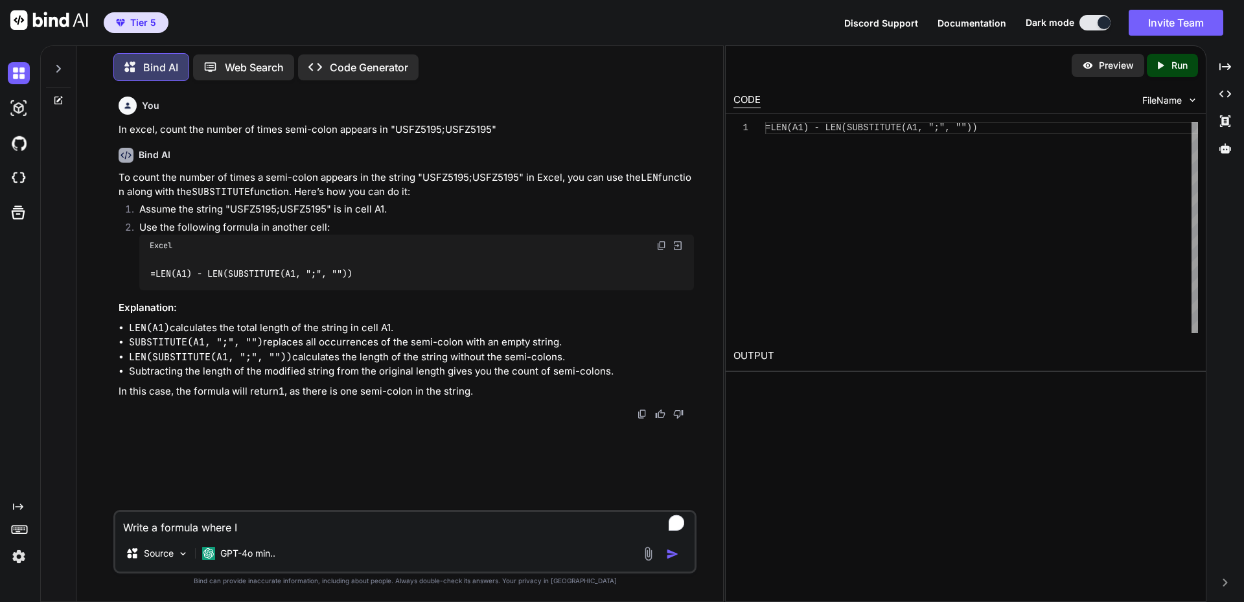
type textarea "x"
type textarea "Write a formula where If"
type textarea "x"
type textarea "Write a formula where If A"
type textarea "x"
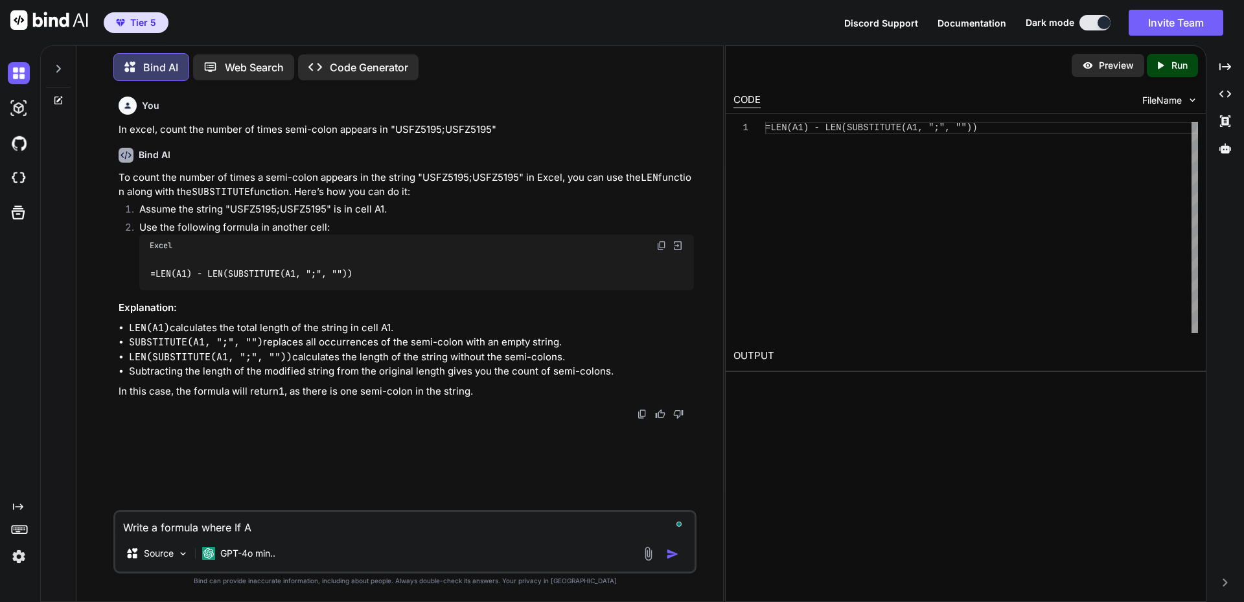
type textarea "Write a formula where If AW"
type textarea "x"
click at [288, 517] on textarea "Write a formula where If AW" at bounding box center [404, 523] width 579 height 23
drag, startPoint x: 292, startPoint y: 525, endPoint x: 117, endPoint y: 527, distance: 175.0
click at [117, 527] on textarea "Write a formula where If AW" at bounding box center [404, 523] width 579 height 23
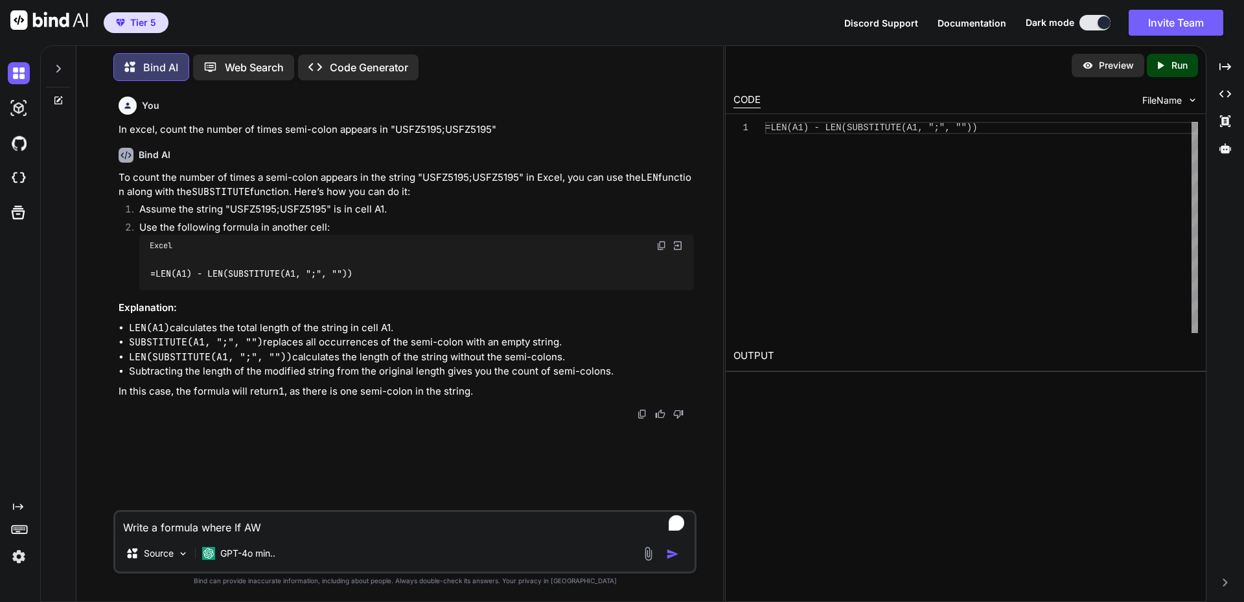
type textarea "C"
type textarea "x"
type textarea "Ca"
type textarea "x"
type textarea "Can"
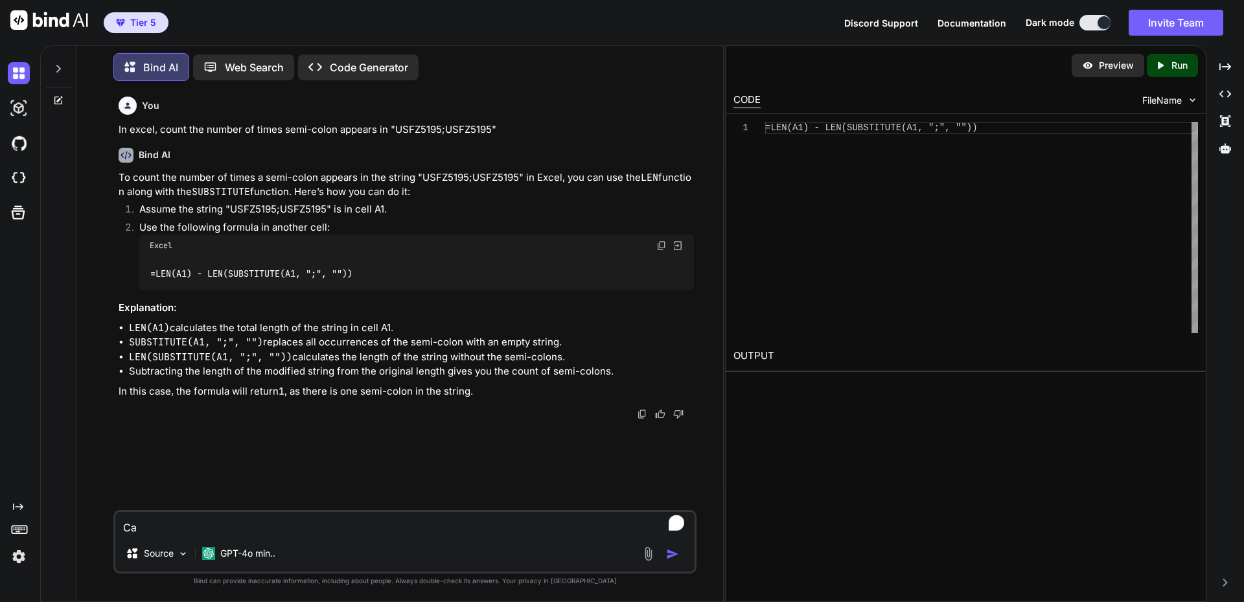
type textarea "x"
type textarea "Can"
type textarea "x"
type textarea "Can y"
type textarea "x"
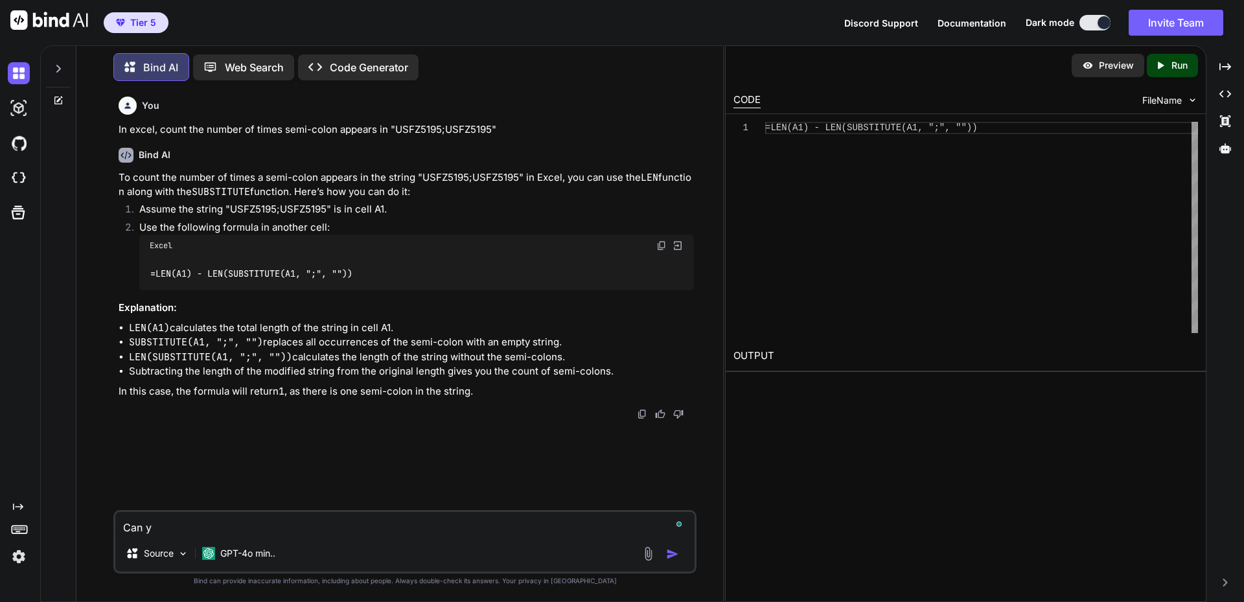
type textarea "Can yo"
type textarea "x"
type textarea "Can you"
type textarea "x"
type textarea "Can you"
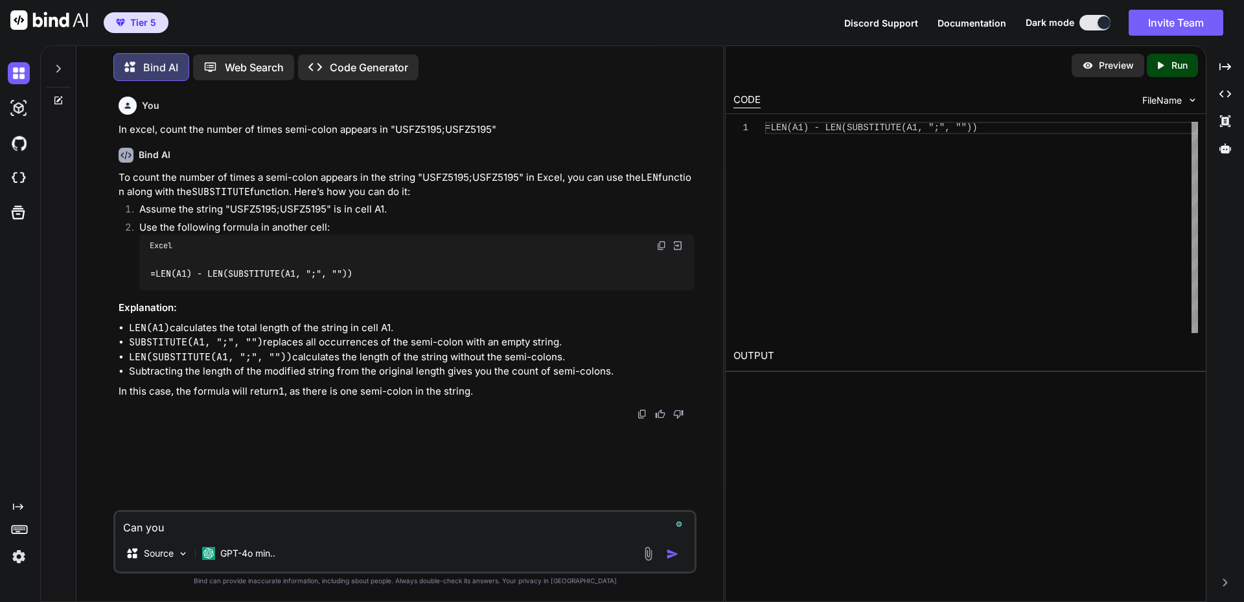
type textarea "x"
paste textarea "=IF(AND(AW3=0, AND(VLOOKUP(B3, '_CMX Users''!query'!D:D, 1, FALSE)<>"", IFNA(VL…"
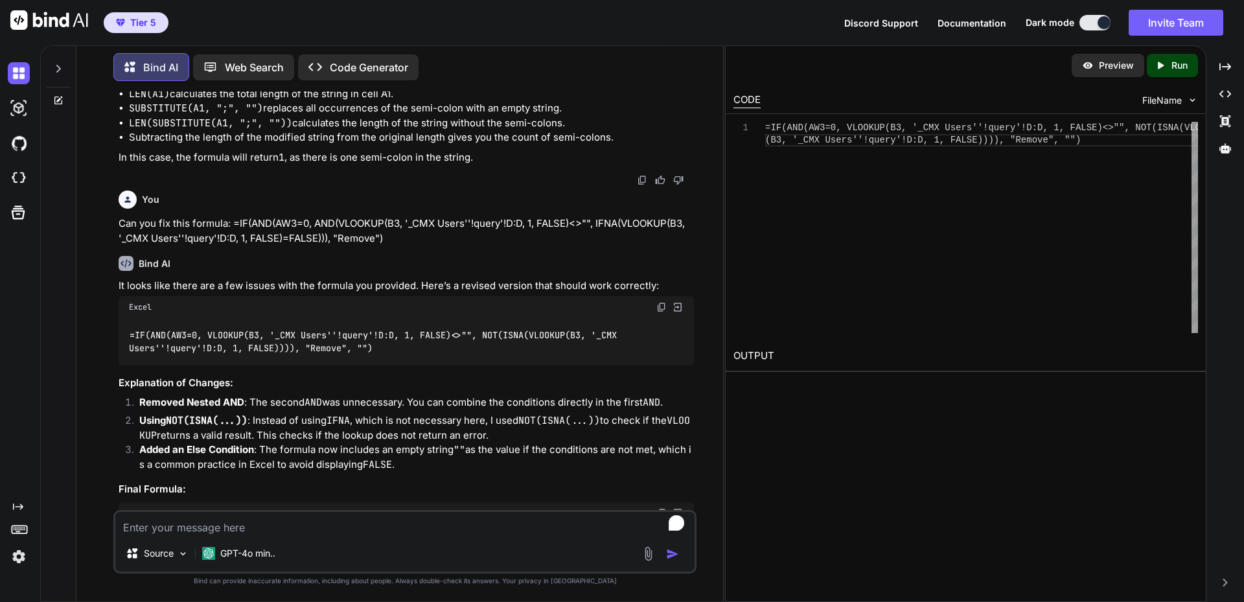
scroll to position [350, 0]
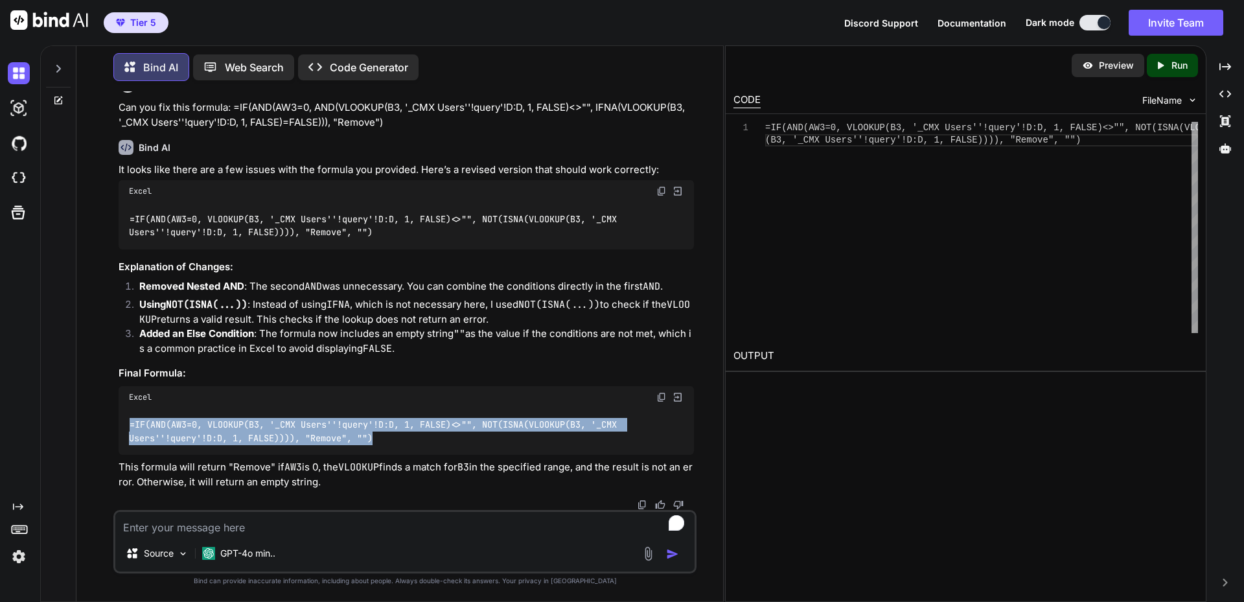
drag, startPoint x: 392, startPoint y: 439, endPoint x: 123, endPoint y: 425, distance: 269.2
click at [123, 425] on div "=IF(AND(AW3=0, VLOOKUP(B3, '_CMX Users''!query'!D:D, 1, FALSE)<>"", NOT(ISNA(VL…" at bounding box center [406, 431] width 575 height 47
copy code "=IF(AND(AW3=0, VLOOKUP(B3, '_CMX Users''!query'!D:D, 1, FALSE)<>"", NOT(ISNA(VL…"
